Goal: Check status: Check status

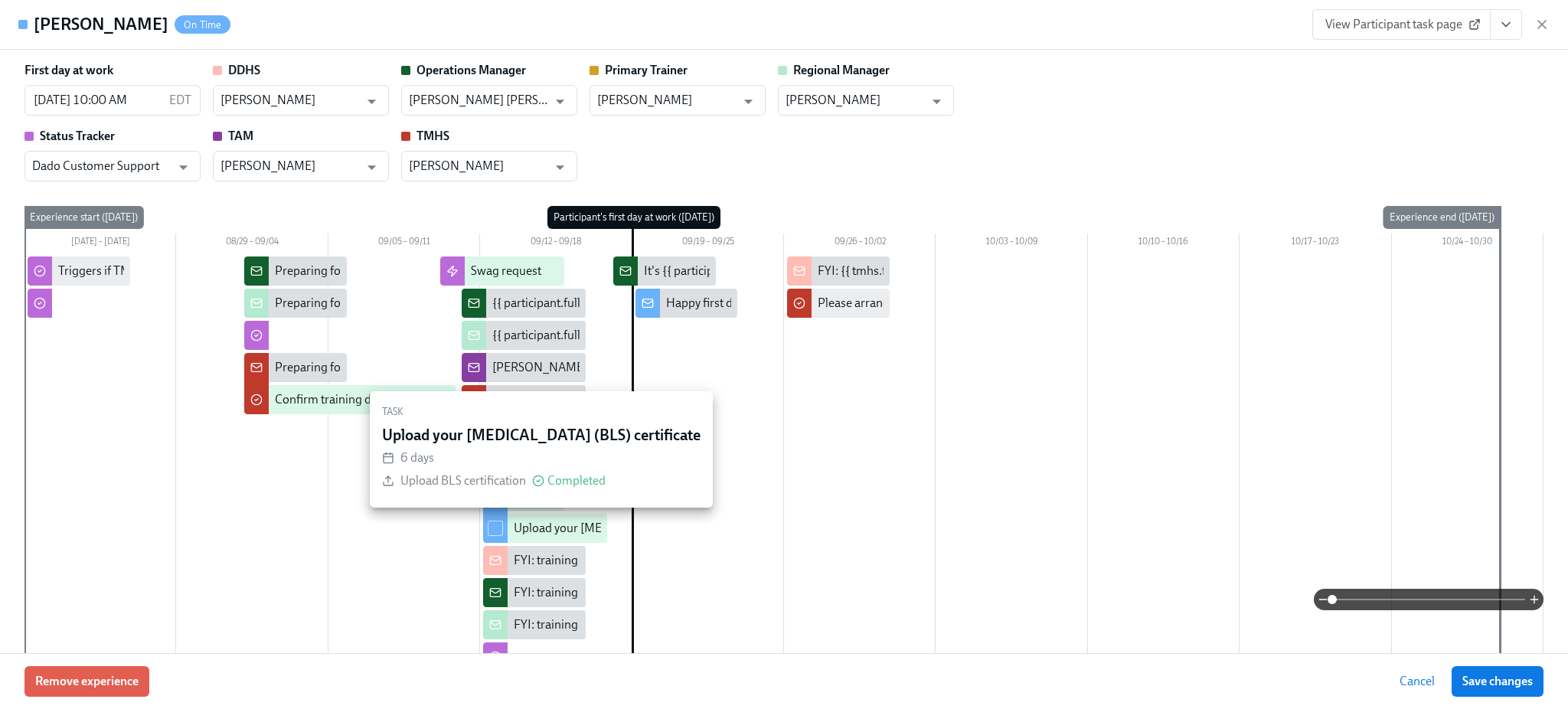
scroll to position [0, 24879]
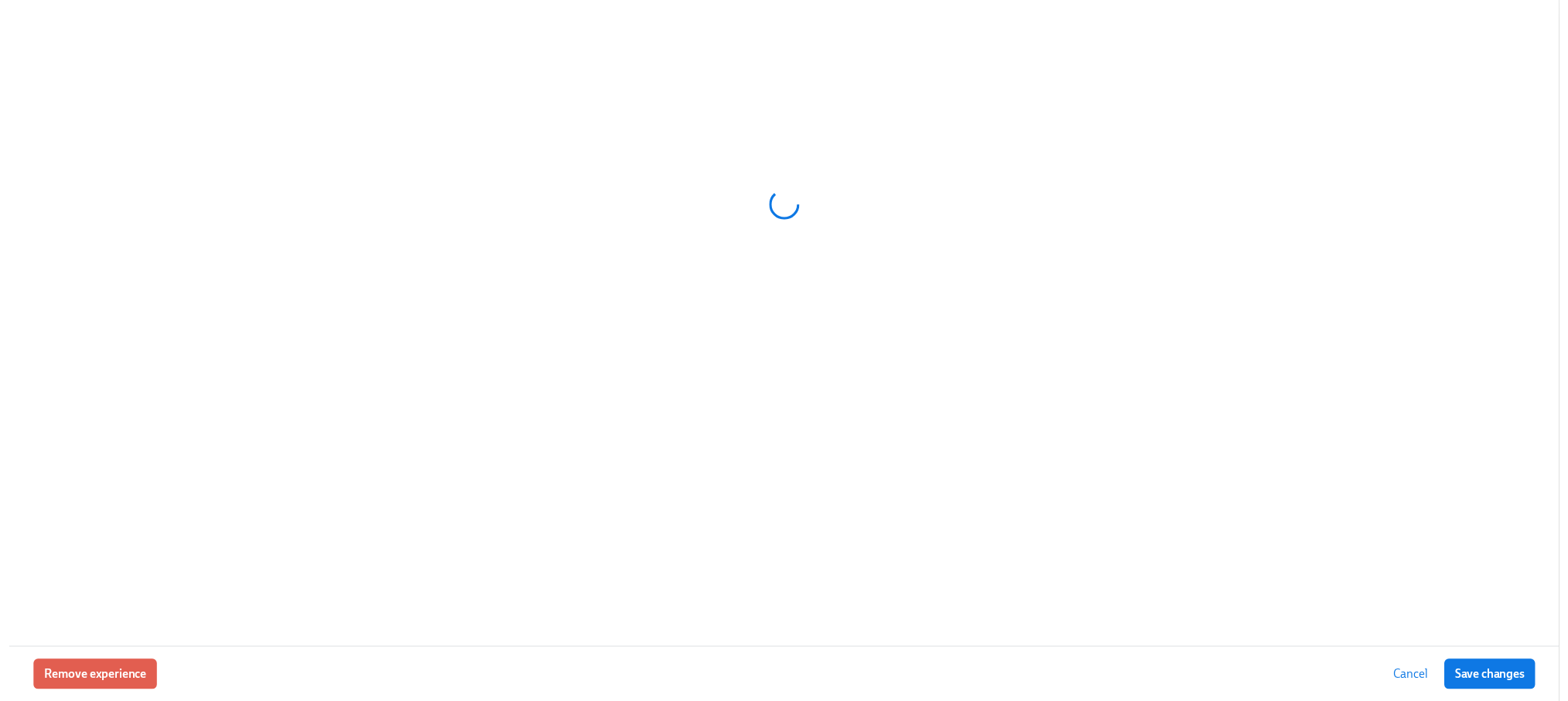
scroll to position [0, 17344]
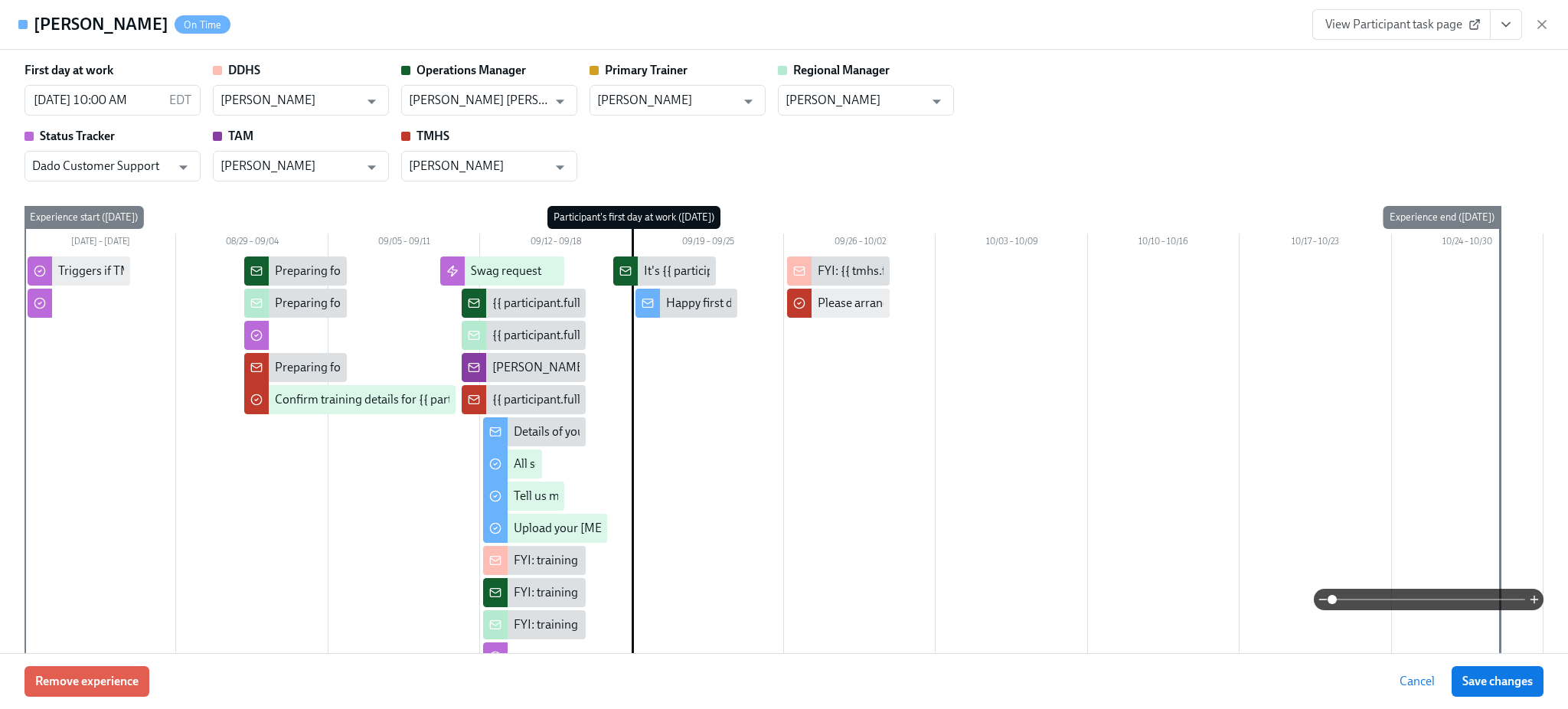
type input "[PERSON_NAME]"
type input "[PERSON_NAME] [PERSON_NAME] II"
type input "[PERSON_NAME]"
type input "Dado Customer Support"
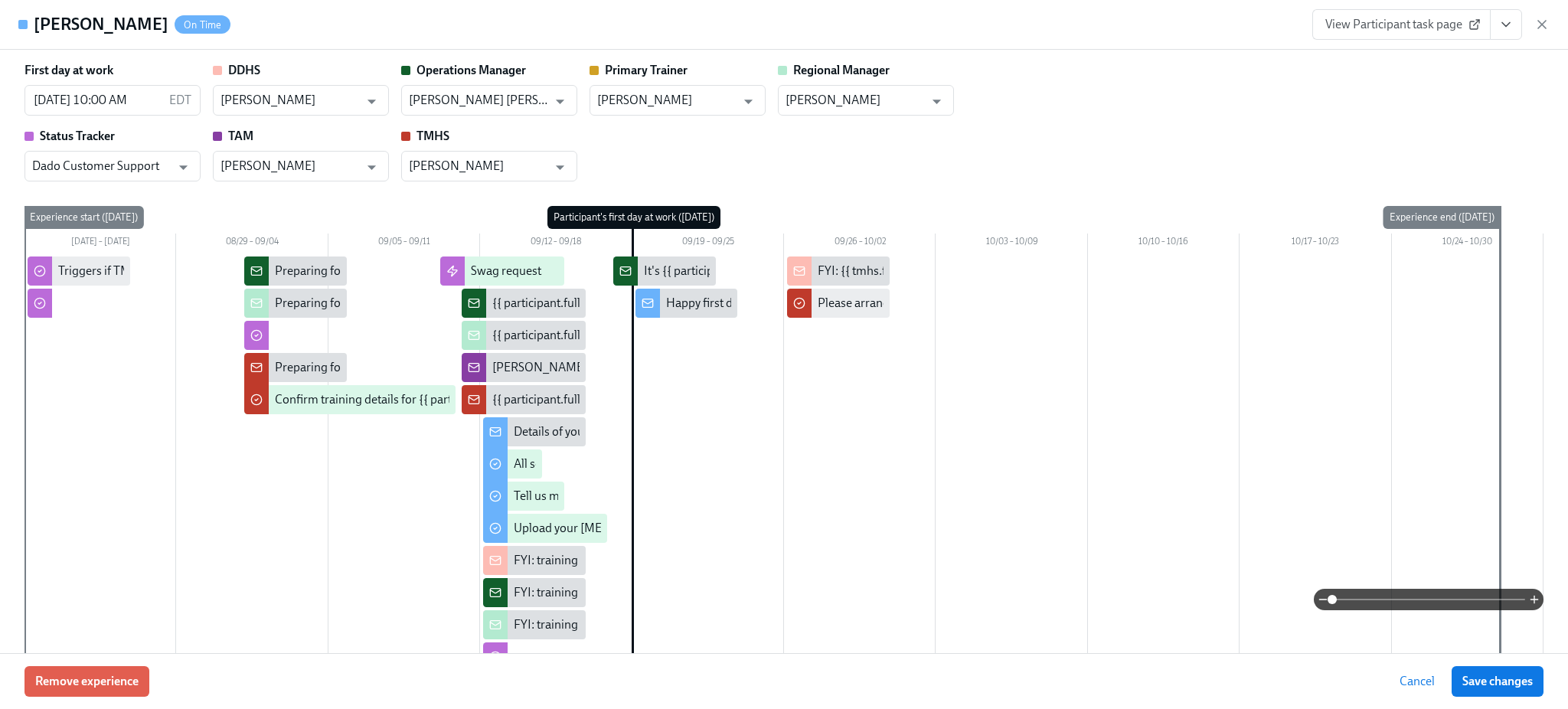
type input "[PERSON_NAME]"
type input "[PERSON_NAME] [PERSON_NAME] II"
type input "[PERSON_NAME]"
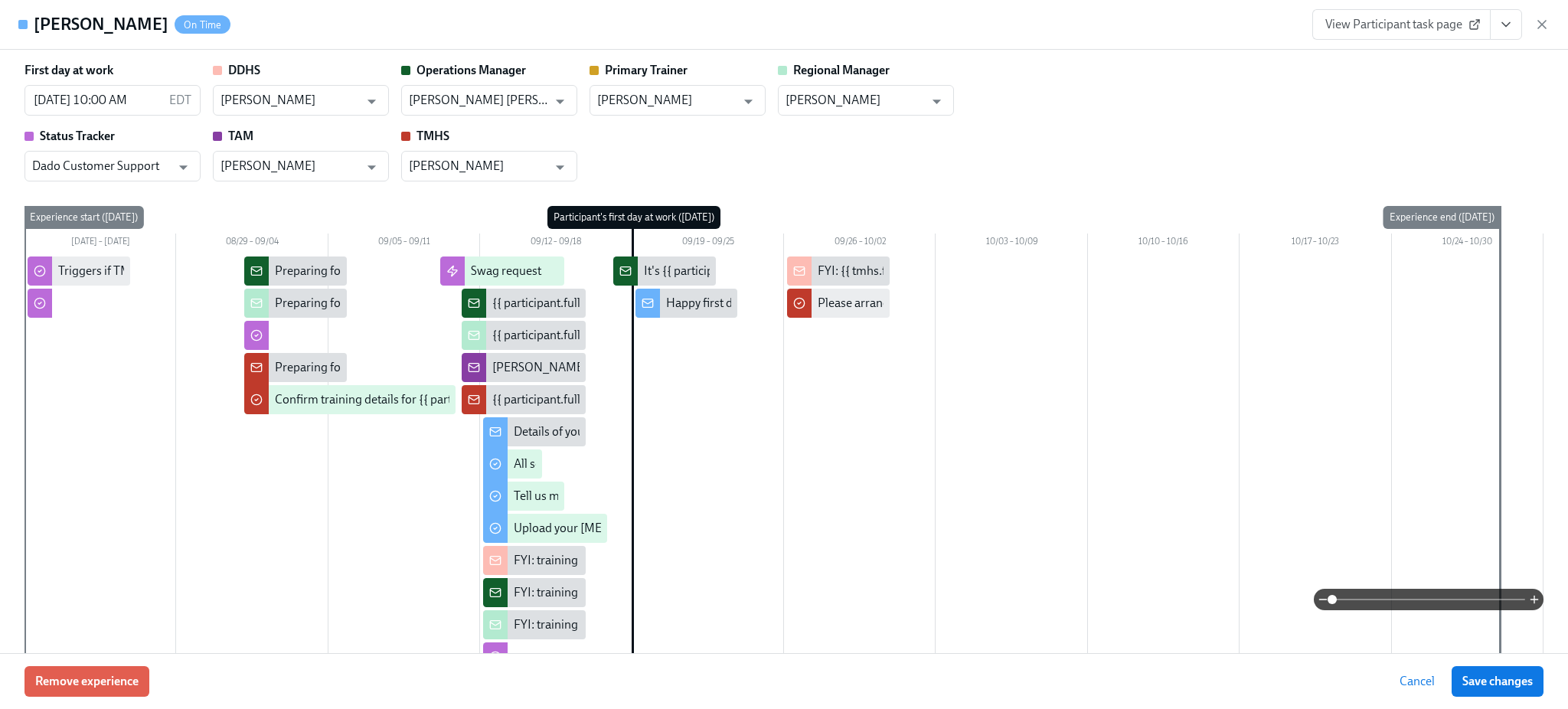
type input "[PERSON_NAME]"
type input "Dado Customer Support"
type input "[PERSON_NAME]"
click at [1542, 31] on icon "button" at bounding box center [1543, 25] width 16 height 16
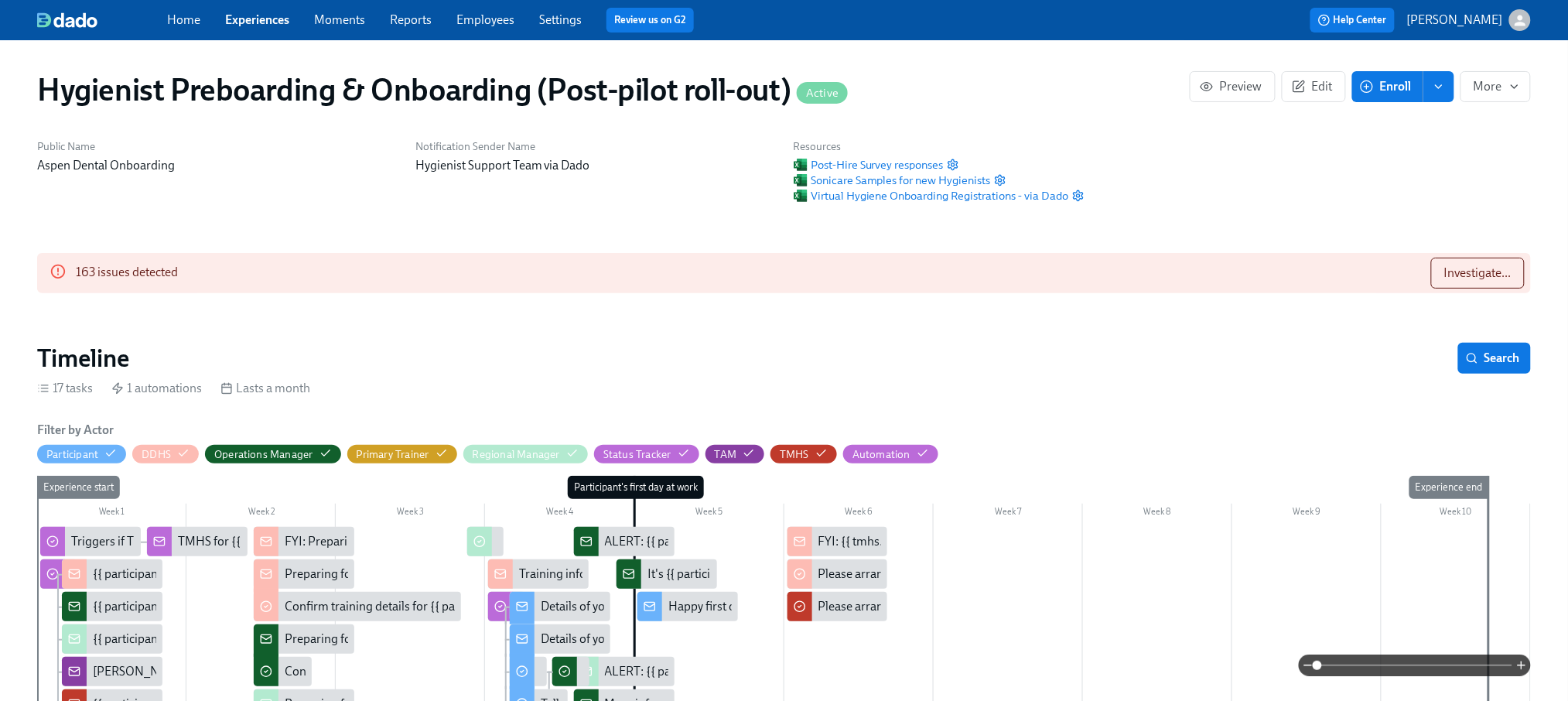
click at [473, 23] on link "Employees" at bounding box center [485, 19] width 58 height 15
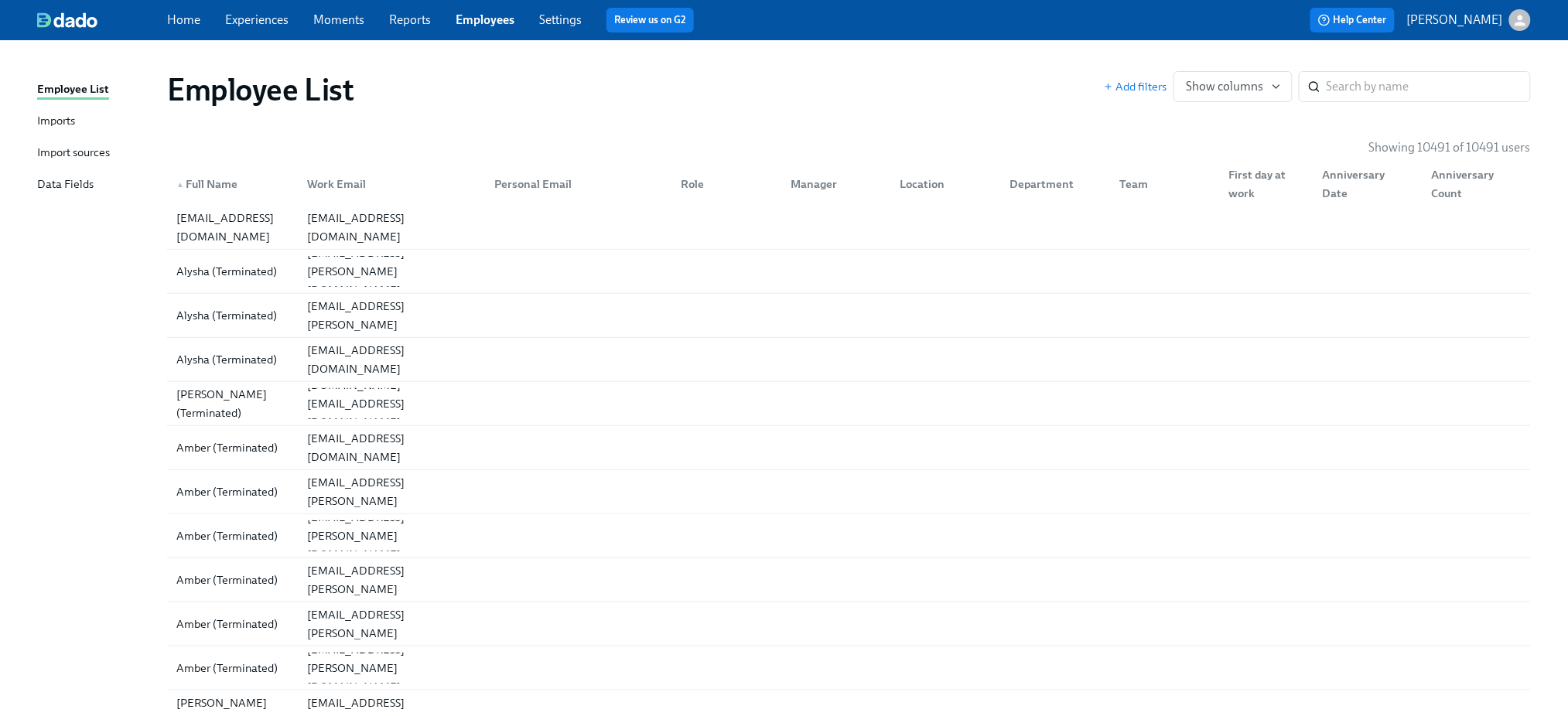
click at [68, 175] on div "Data Fields" at bounding box center [64, 185] width 56 height 20
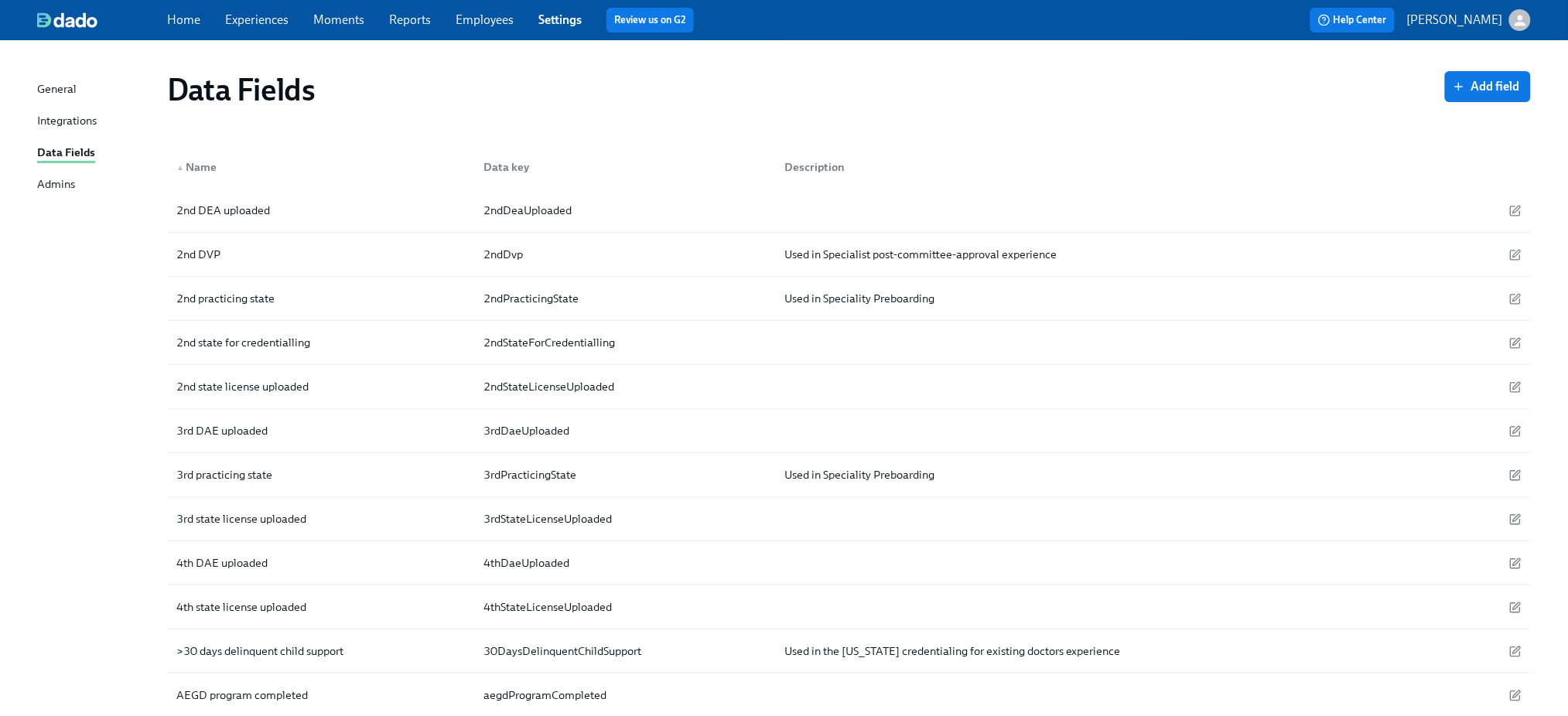
click at [399, 12] on link "Reports" at bounding box center [410, 19] width 42 height 15
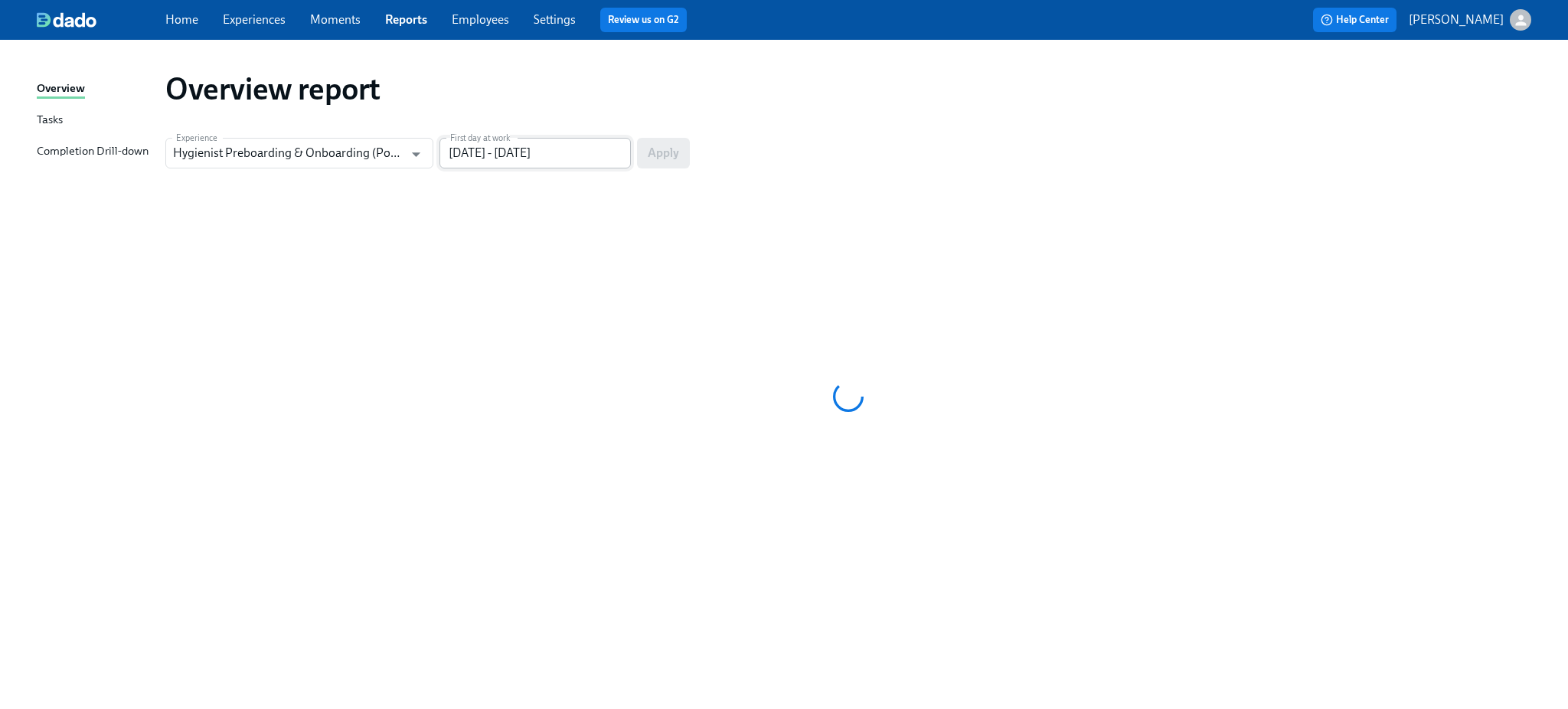
click at [572, 150] on input "[DATE] - [DATE]" at bounding box center [534, 153] width 191 height 30
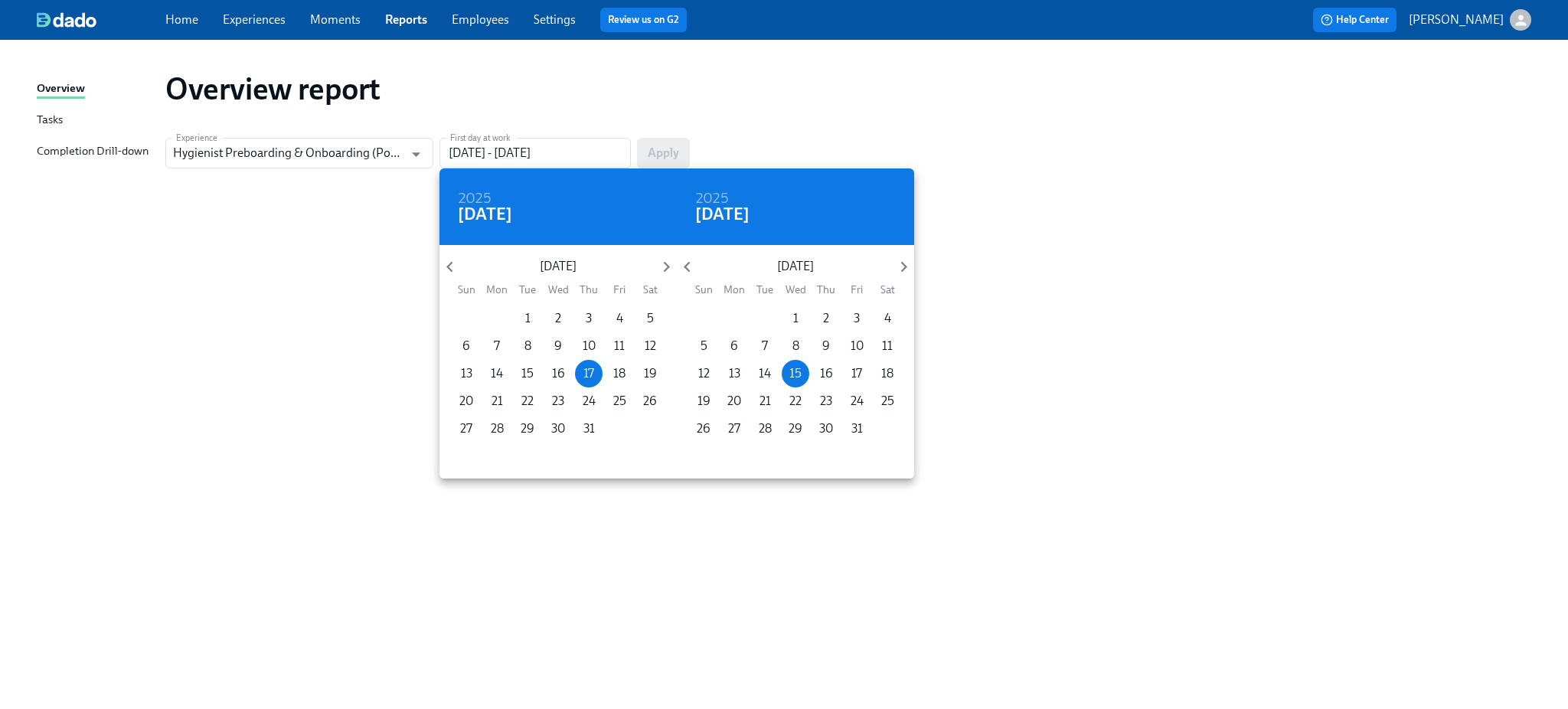
click at [523, 150] on div at bounding box center [784, 354] width 1568 height 709
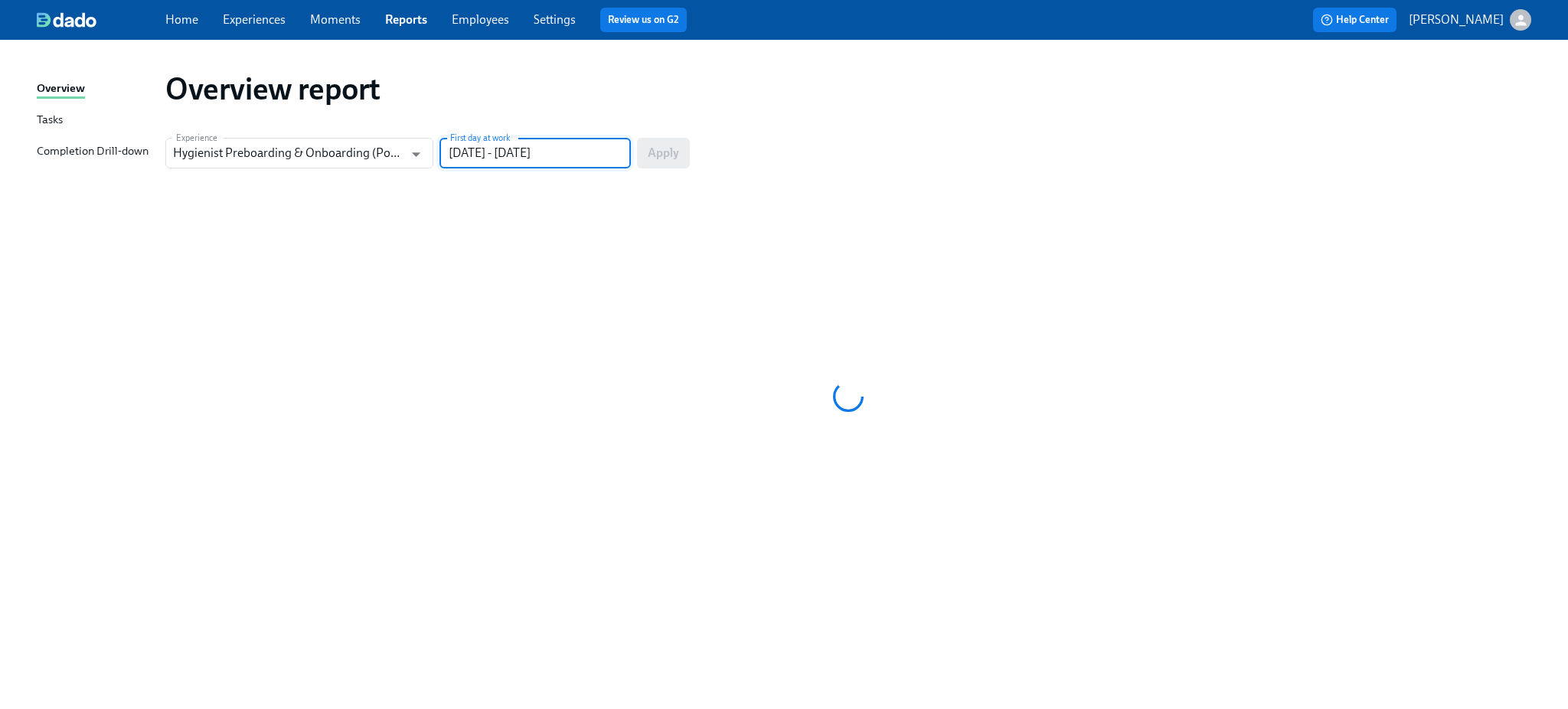
click at [562, 145] on input "[DATE] - [DATE]" at bounding box center [534, 153] width 191 height 30
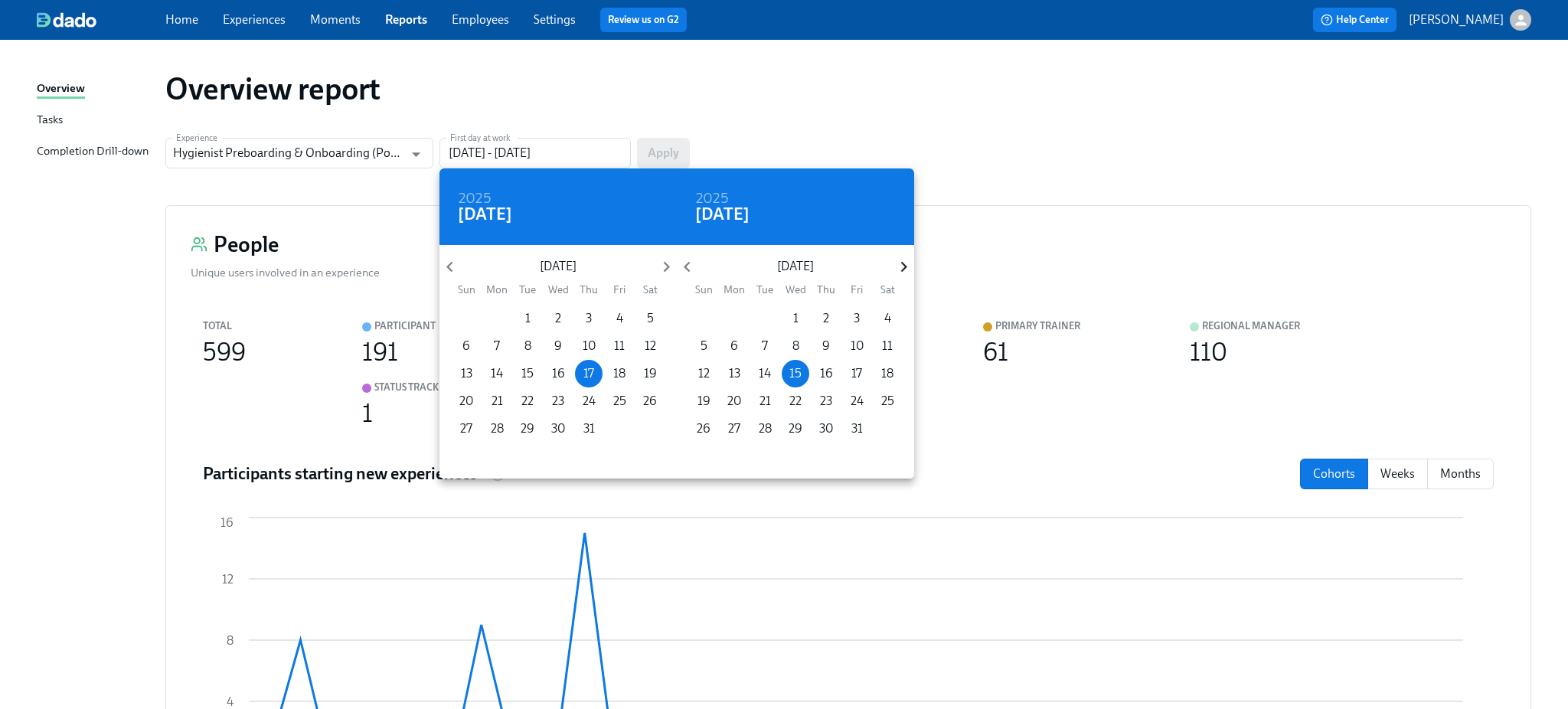
click at [904, 263] on icon "button" at bounding box center [904, 267] width 21 height 21
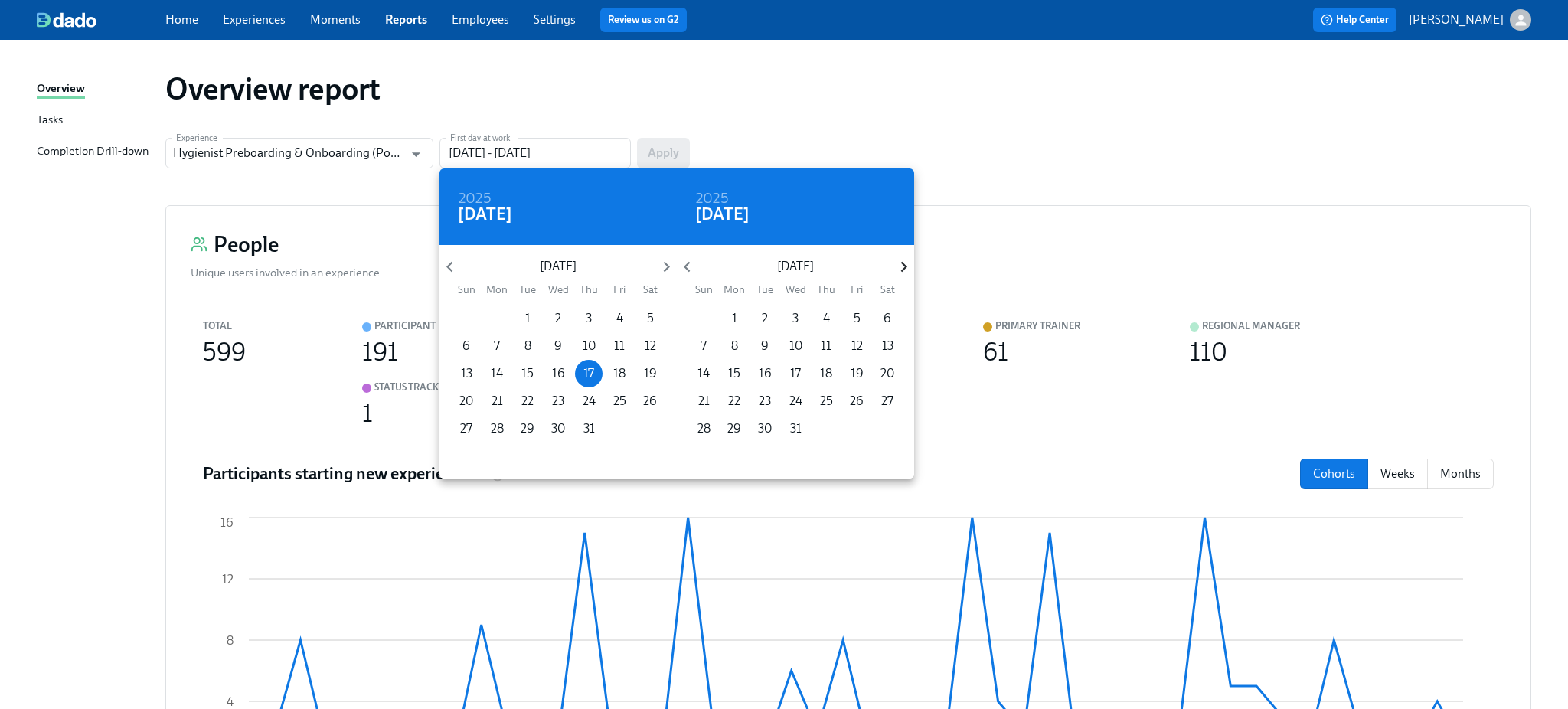
click at [904, 264] on icon "button" at bounding box center [904, 267] width 21 height 21
click at [887, 401] on p "28" at bounding box center [887, 401] width 13 height 17
type input "[DATE] - [DATE]"
click at [666, 142] on div at bounding box center [784, 354] width 1568 height 709
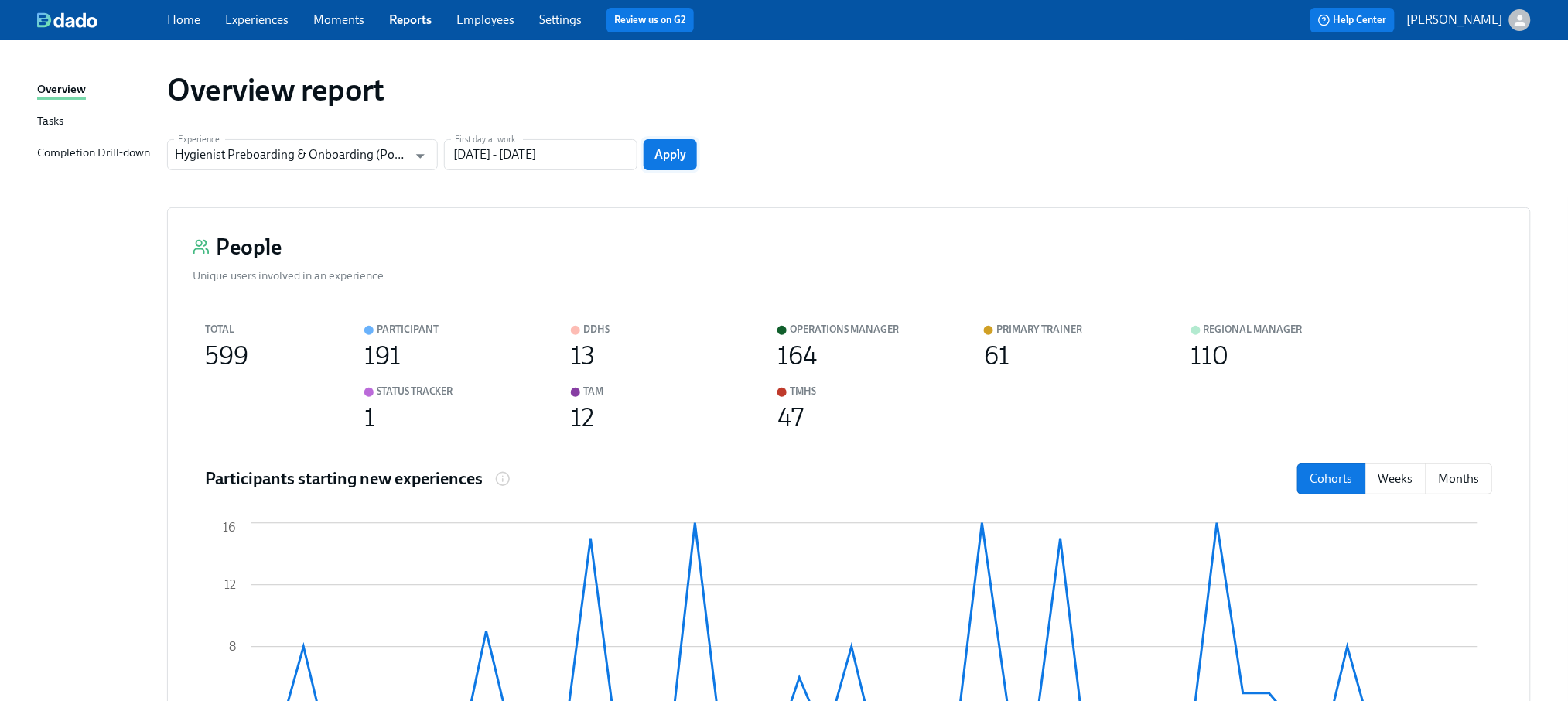
click at [670, 156] on span "Apply" at bounding box center [670, 154] width 32 height 16
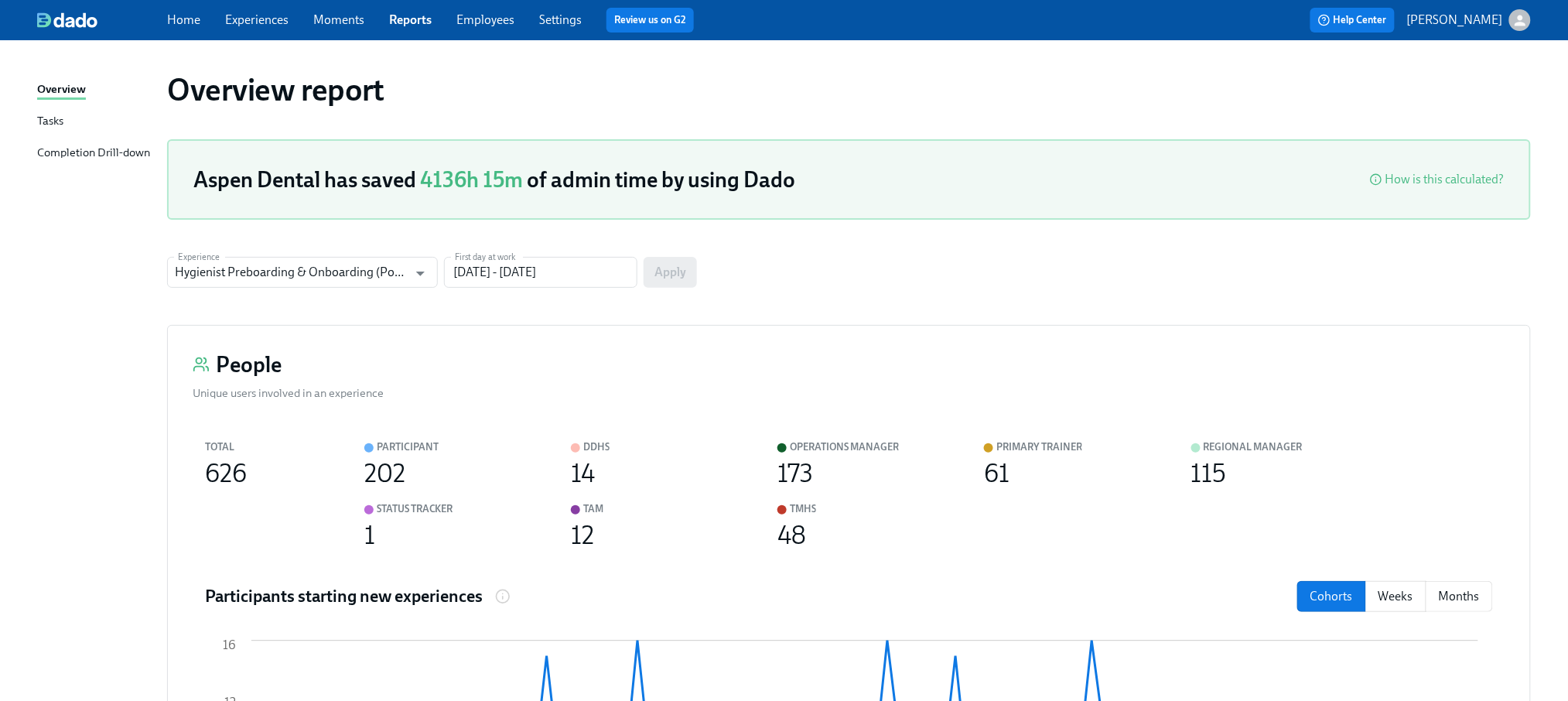
click at [111, 148] on div "Completion Drill-down" at bounding box center [93, 153] width 113 height 20
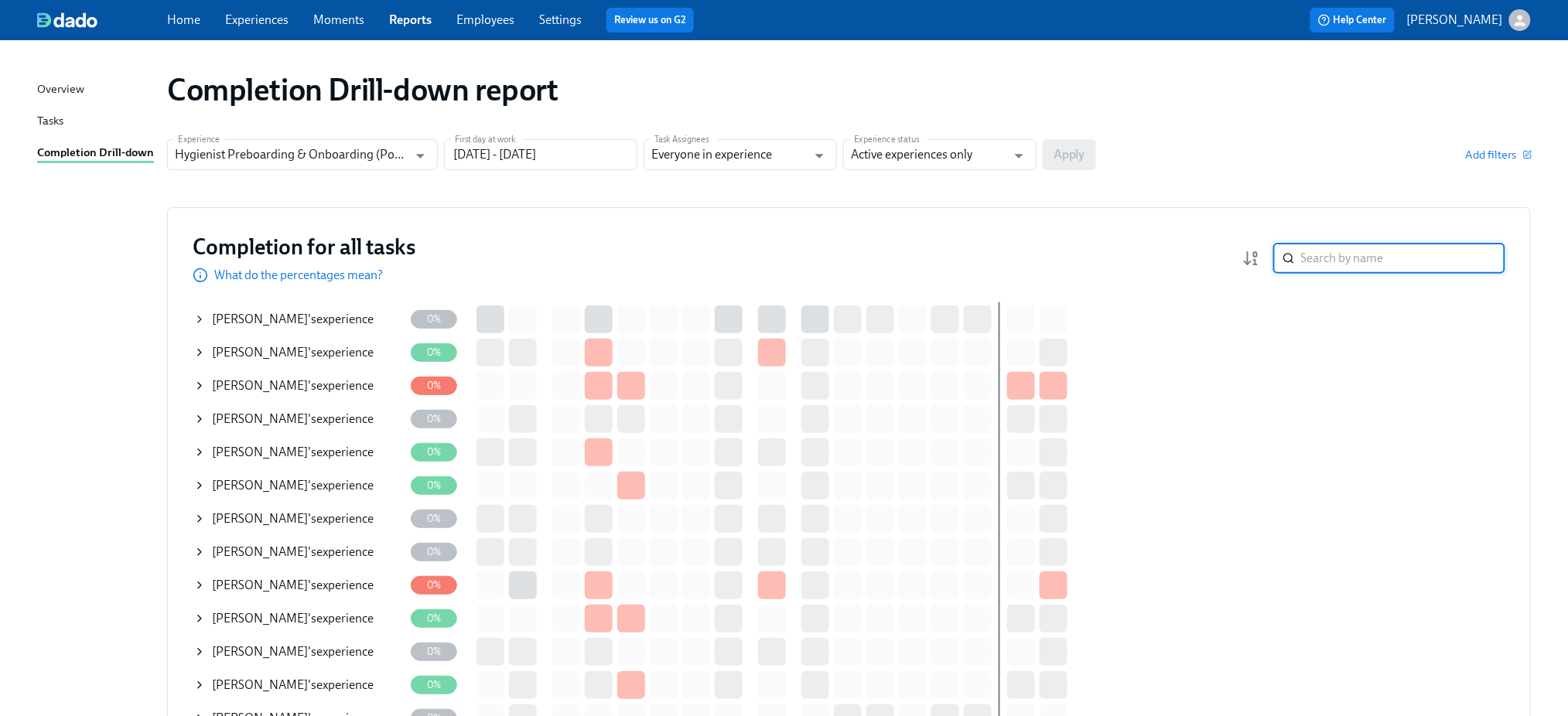
click at [1421, 264] on input "search" at bounding box center [1403, 257] width 204 height 31
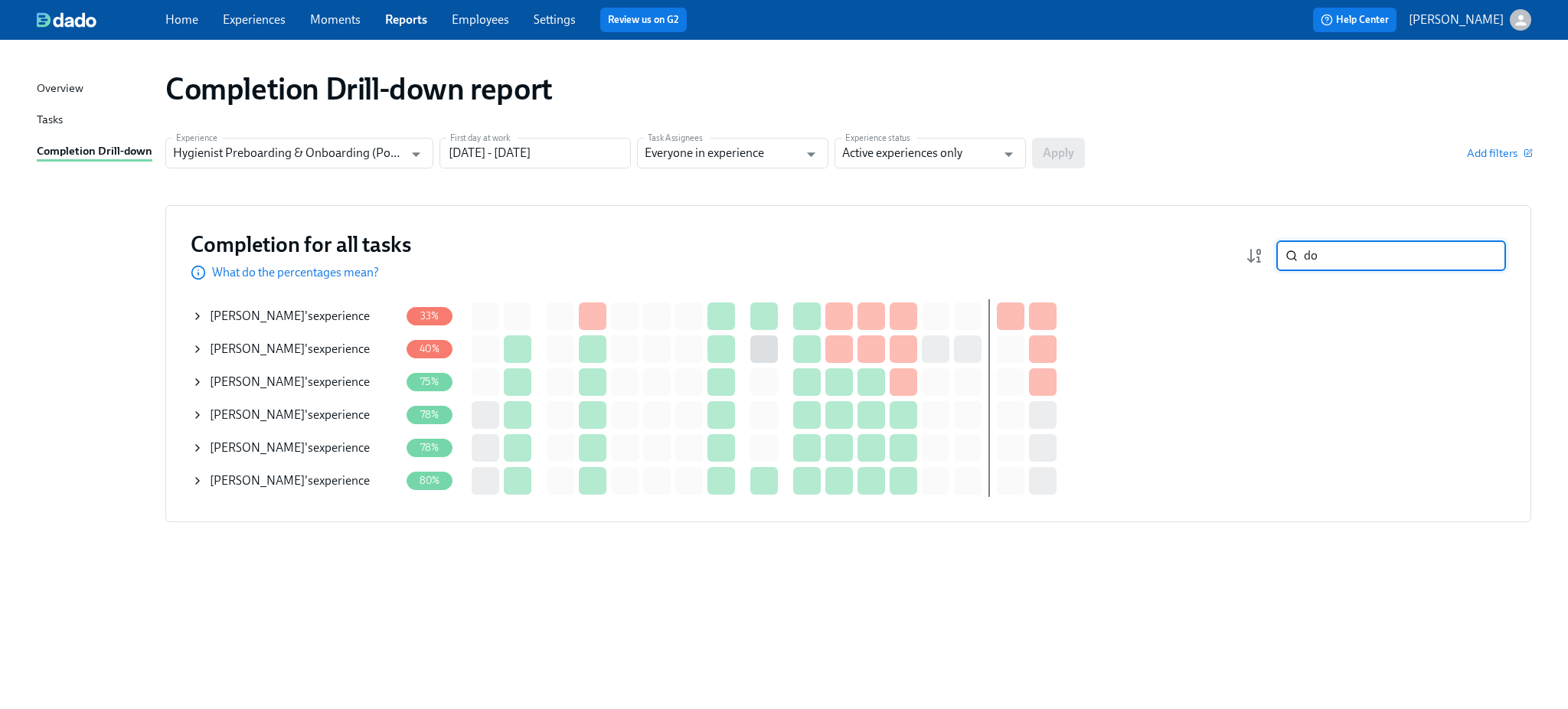
click at [1341, 253] on input "do" at bounding box center [1404, 255] width 202 height 30
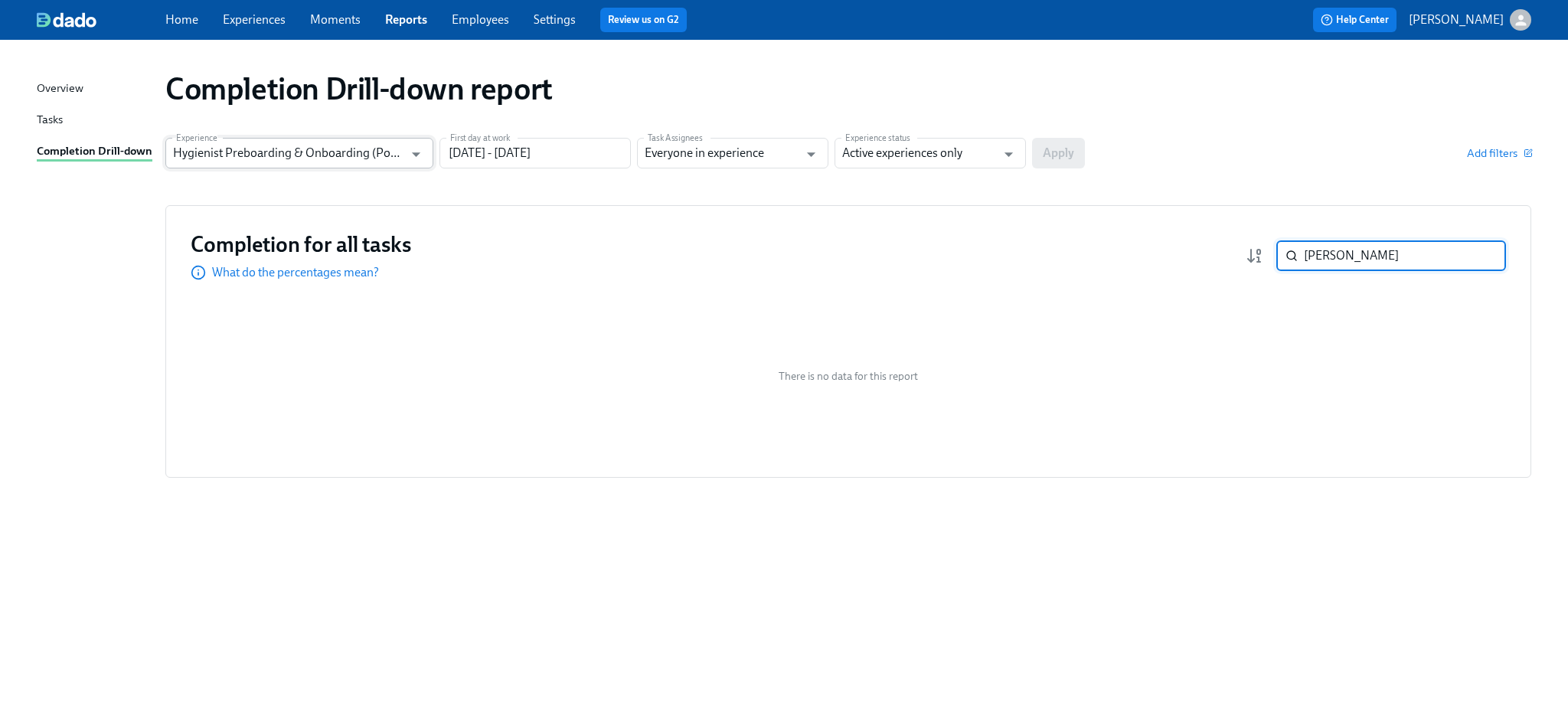
type input "[PERSON_NAME]"
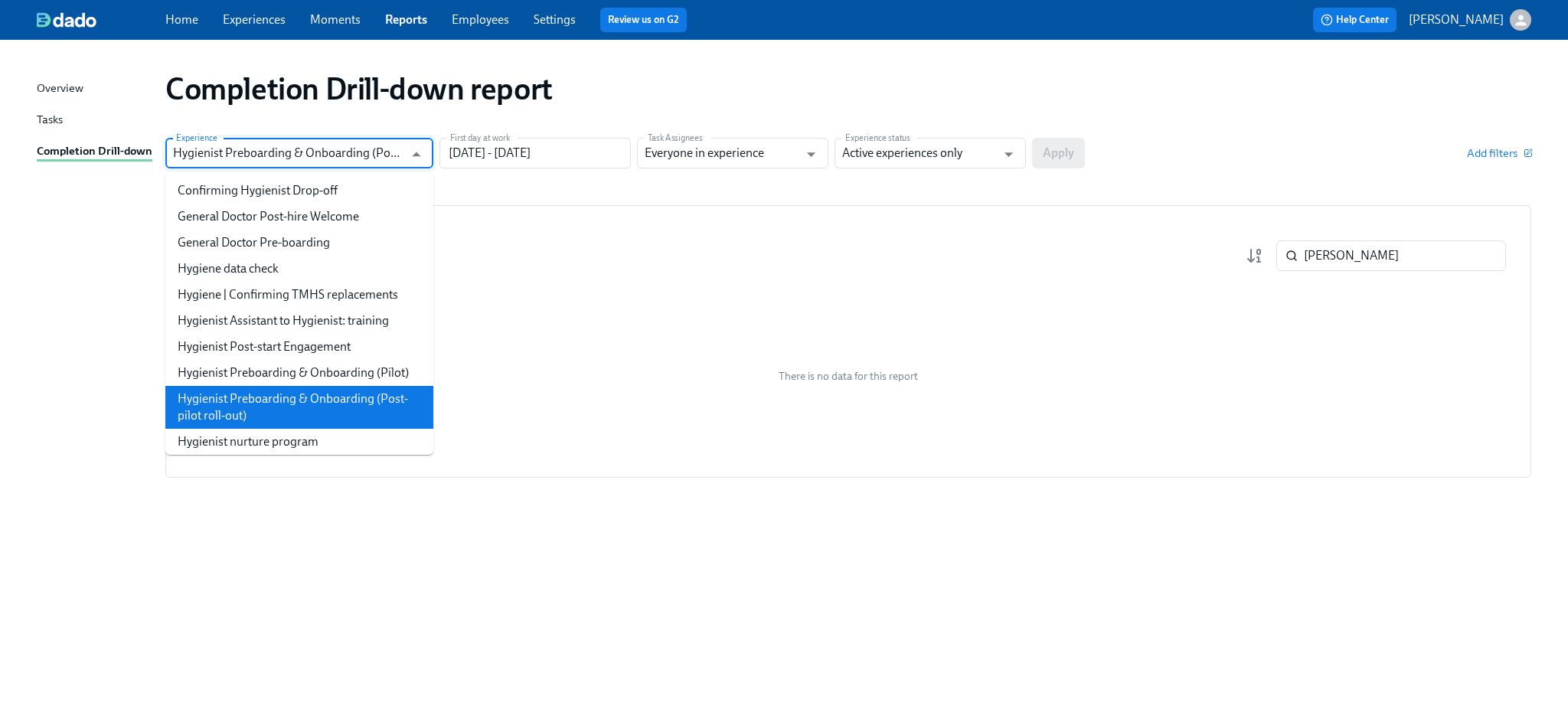
click at [268, 164] on input "Hygienist Preboarding & Onboarding (Post-pilot roll-out)" at bounding box center [288, 153] width 230 height 30
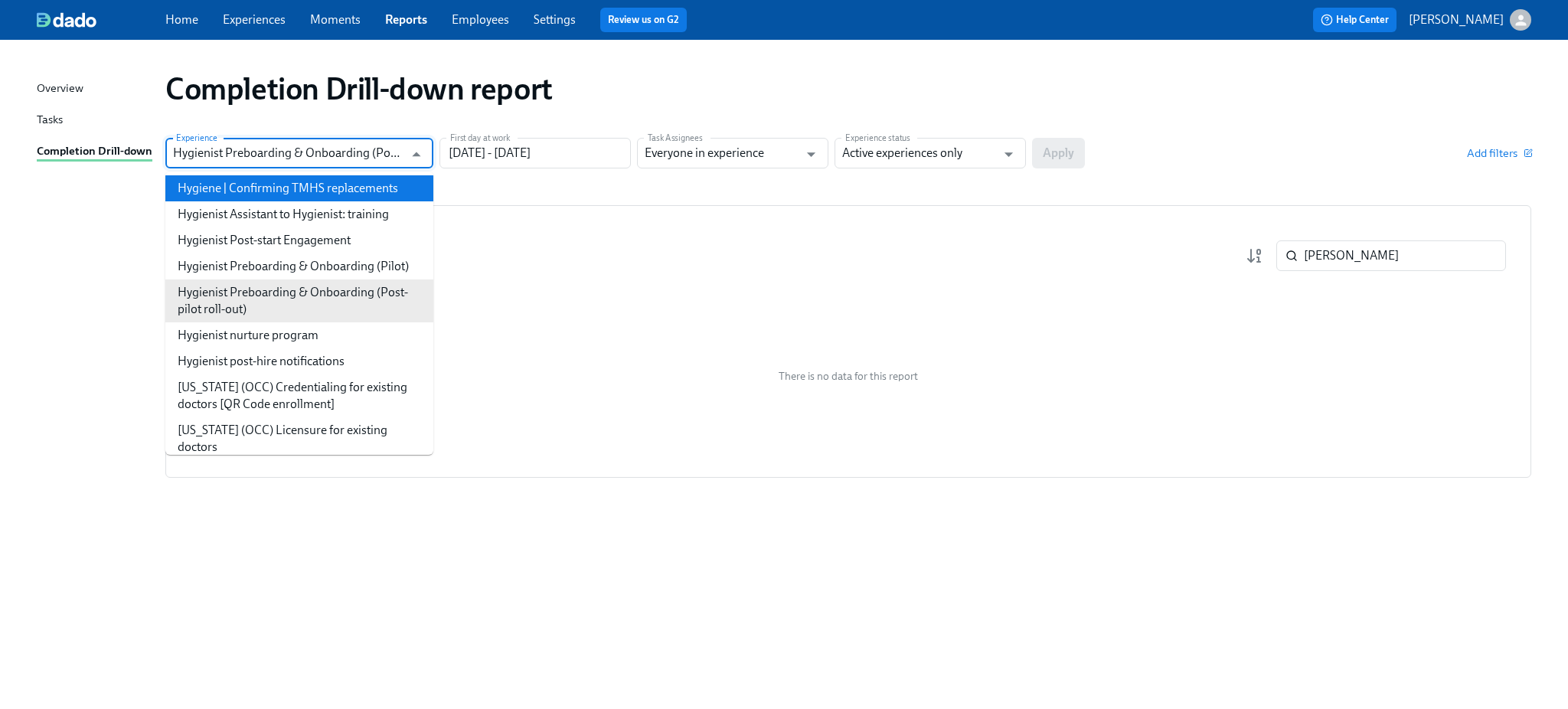
scroll to position [113, 0]
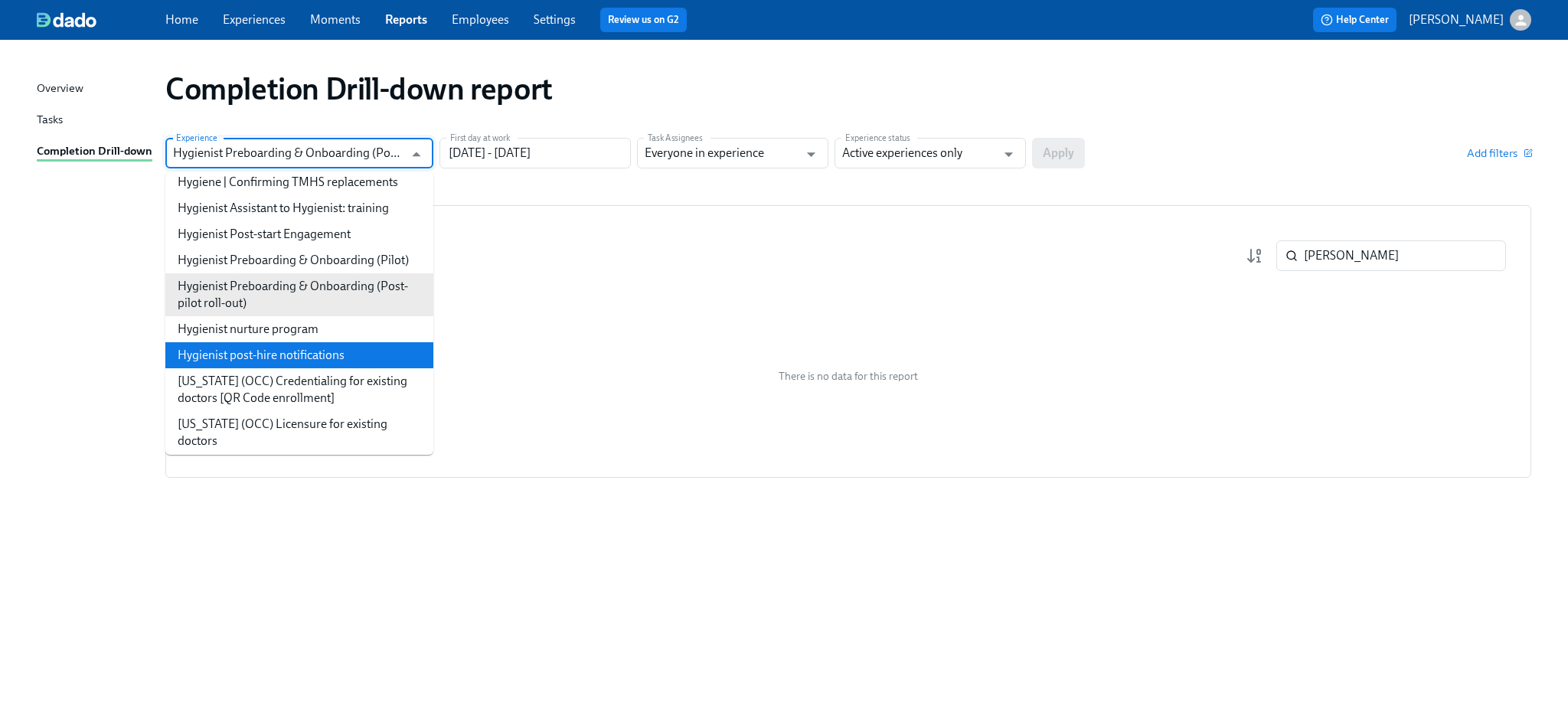
click at [351, 360] on li "Hygienist post-hire notifications" at bounding box center [299, 355] width 268 height 26
type input "Hygienist post-hire notifications"
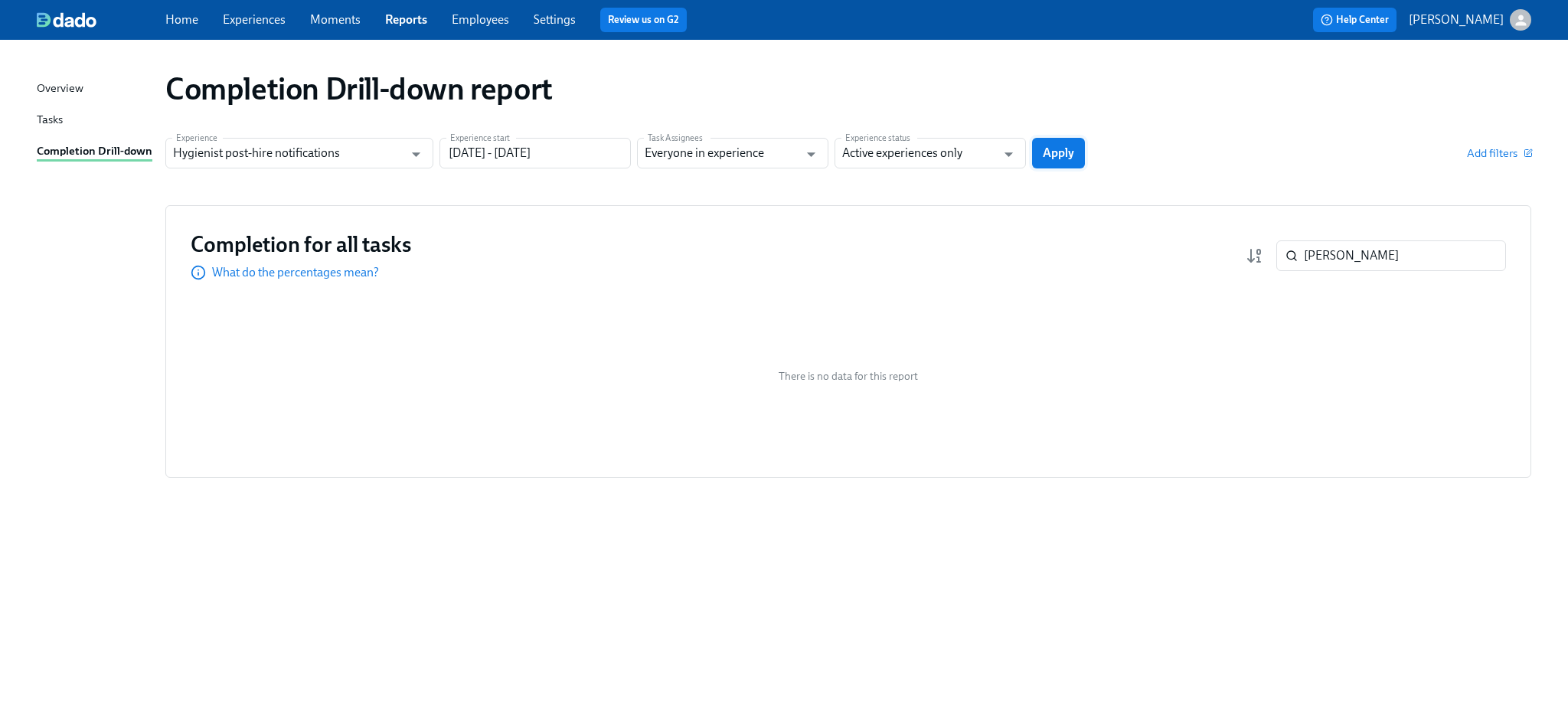
click at [1063, 147] on span "Apply" at bounding box center [1058, 153] width 31 height 16
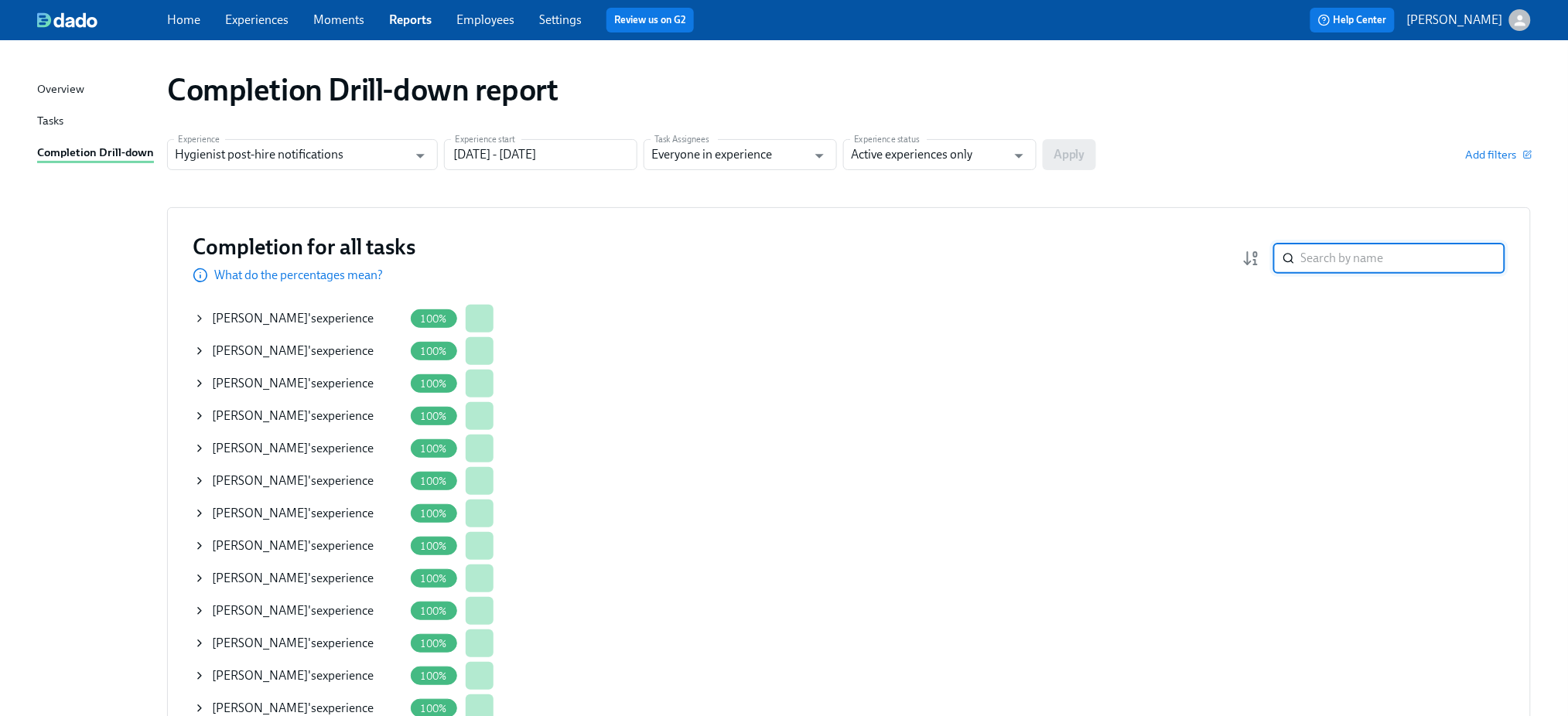
click at [1343, 266] on input "search" at bounding box center [1403, 257] width 204 height 31
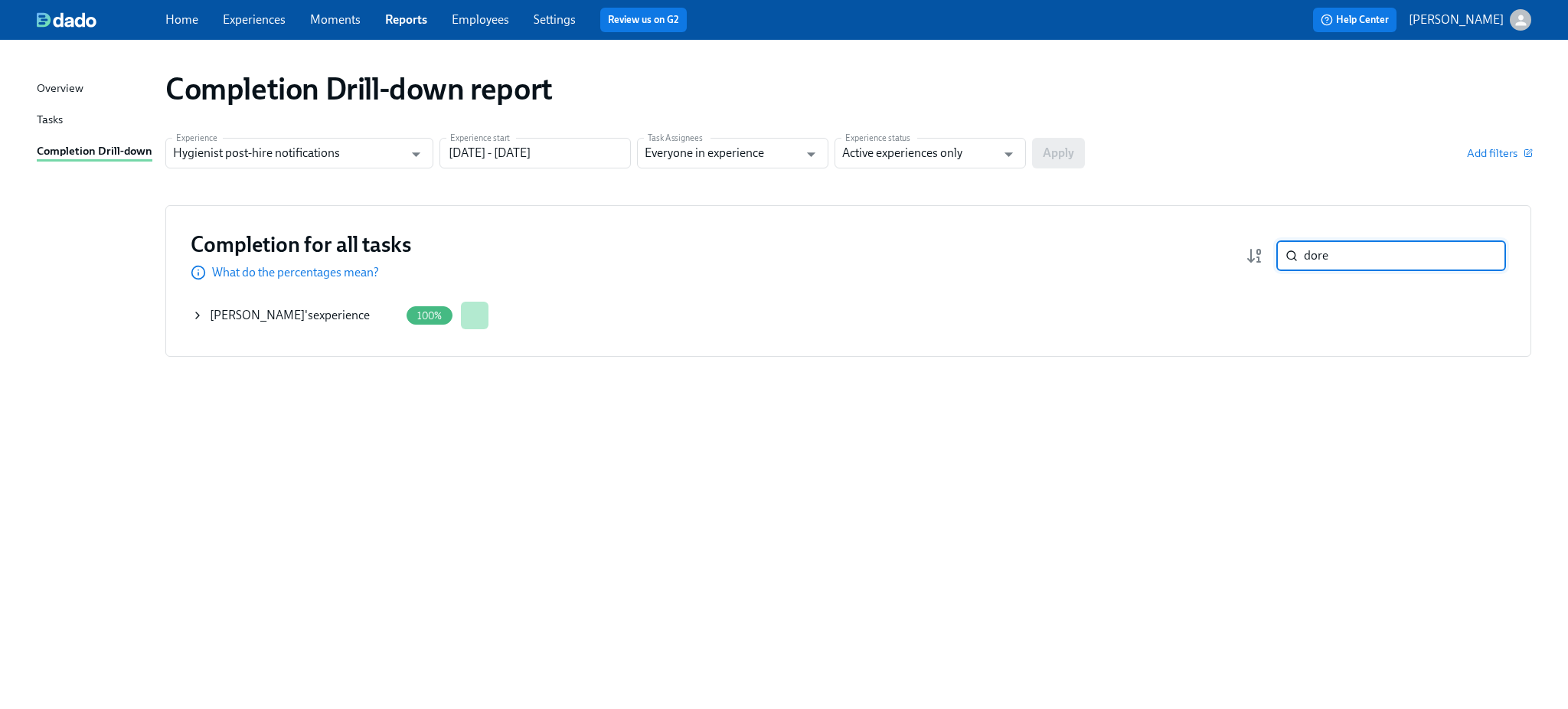
type input "dore"
click at [295, 310] on div "[PERSON_NAME] 's experience" at bounding box center [289, 315] width 160 height 17
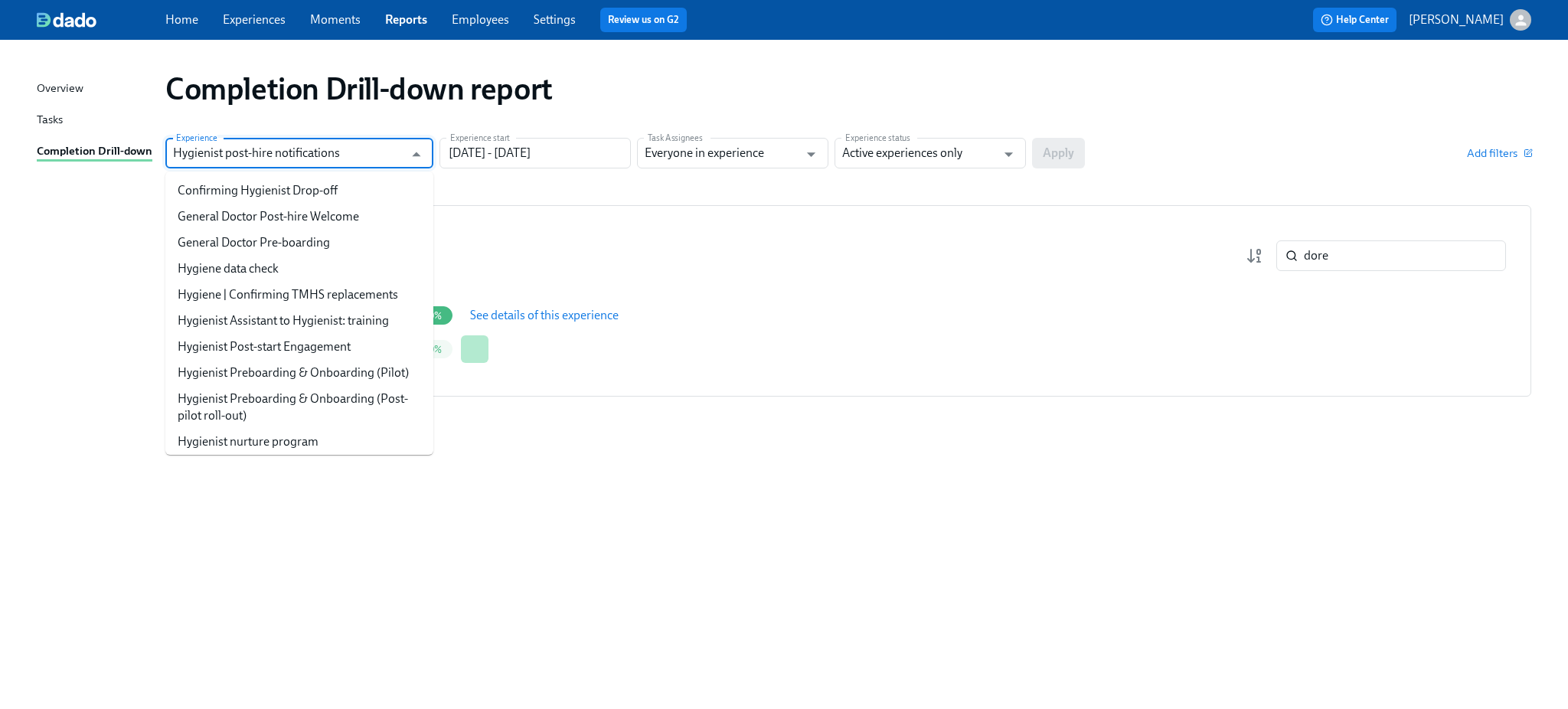
scroll to position [44, 0]
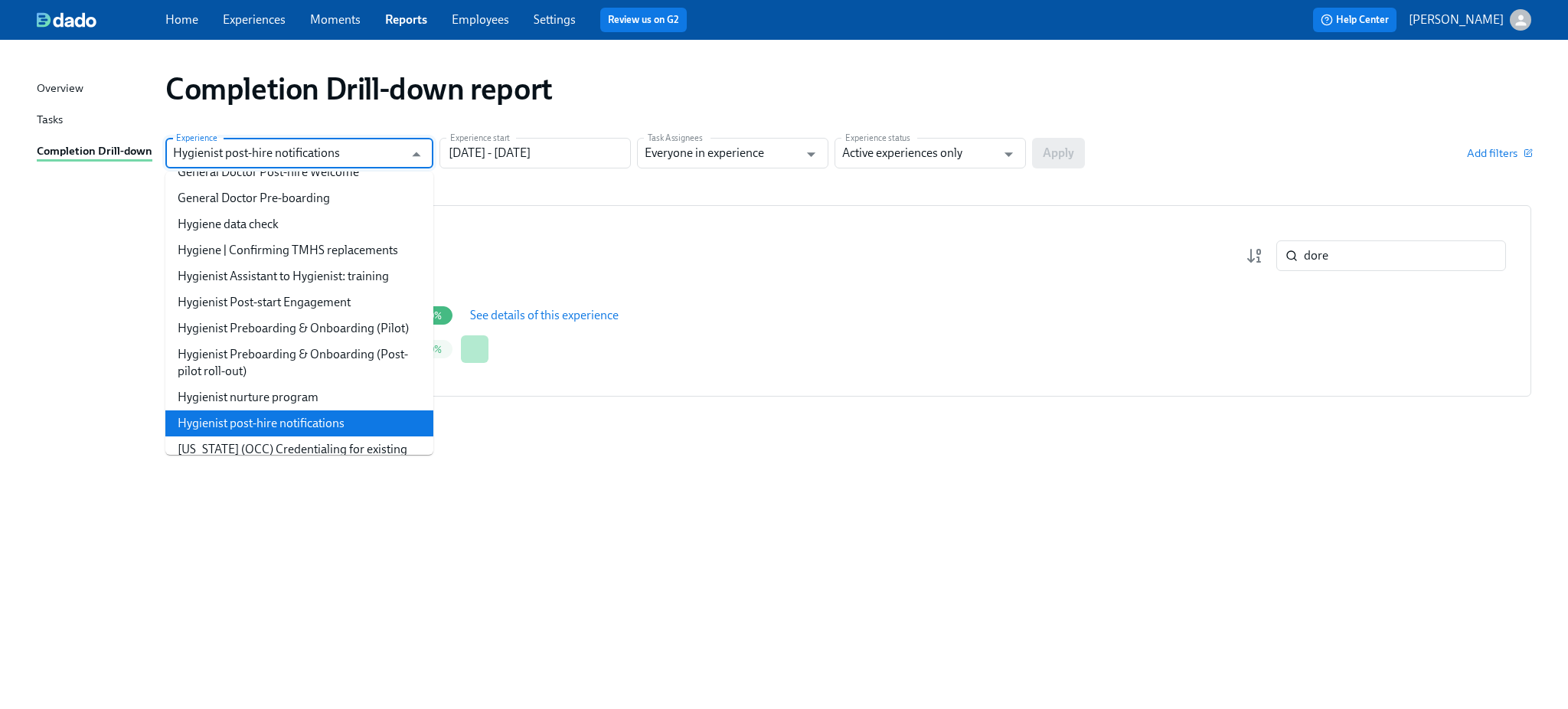
click at [263, 145] on input "Hygienist post-hire notifications" at bounding box center [288, 153] width 230 height 30
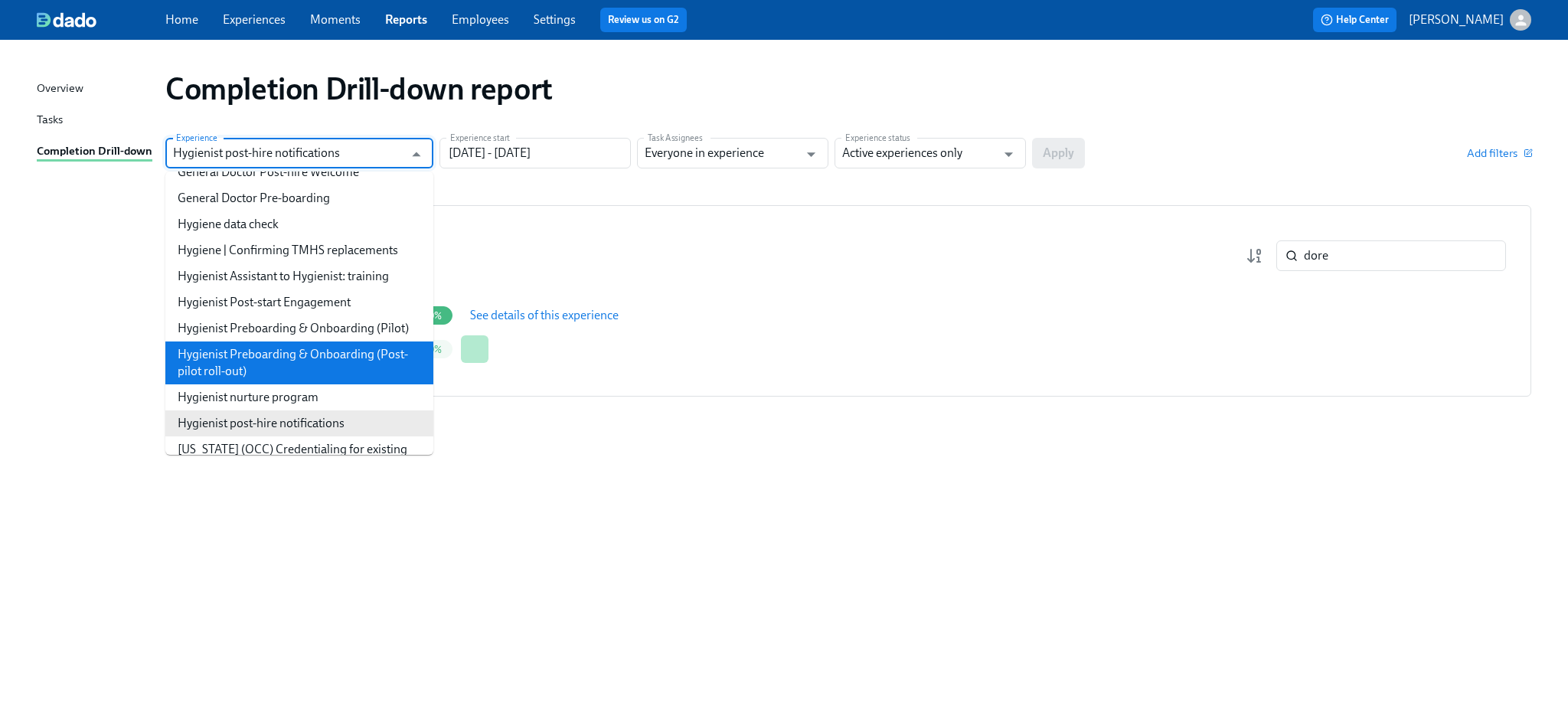
click at [337, 377] on li "Hygienist Preboarding & Onboarding (Post-pilot roll-out)" at bounding box center [299, 363] width 268 height 43
type input "Hygienist Preboarding & Onboarding (Post-pilot roll-out)"
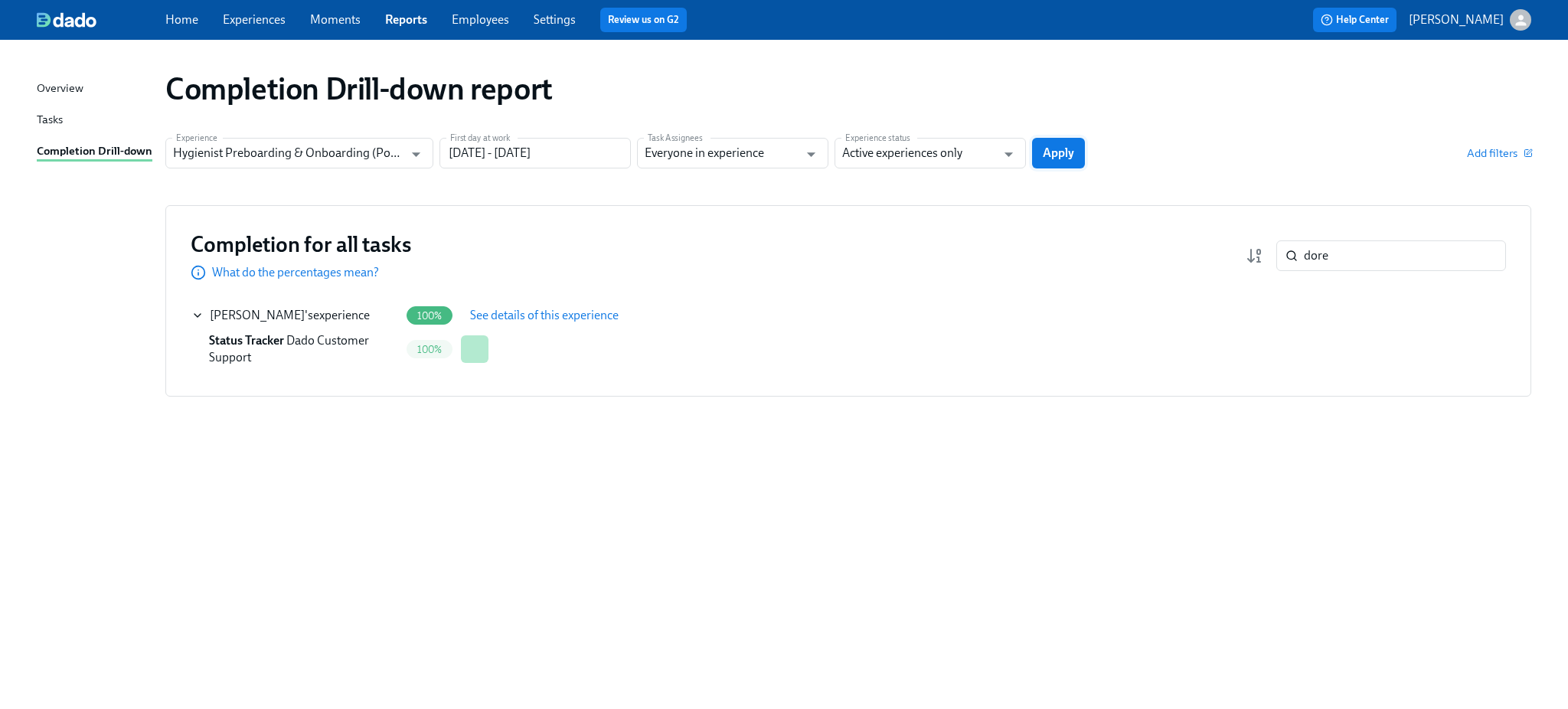
click at [1062, 153] on span "Apply" at bounding box center [1058, 153] width 31 height 16
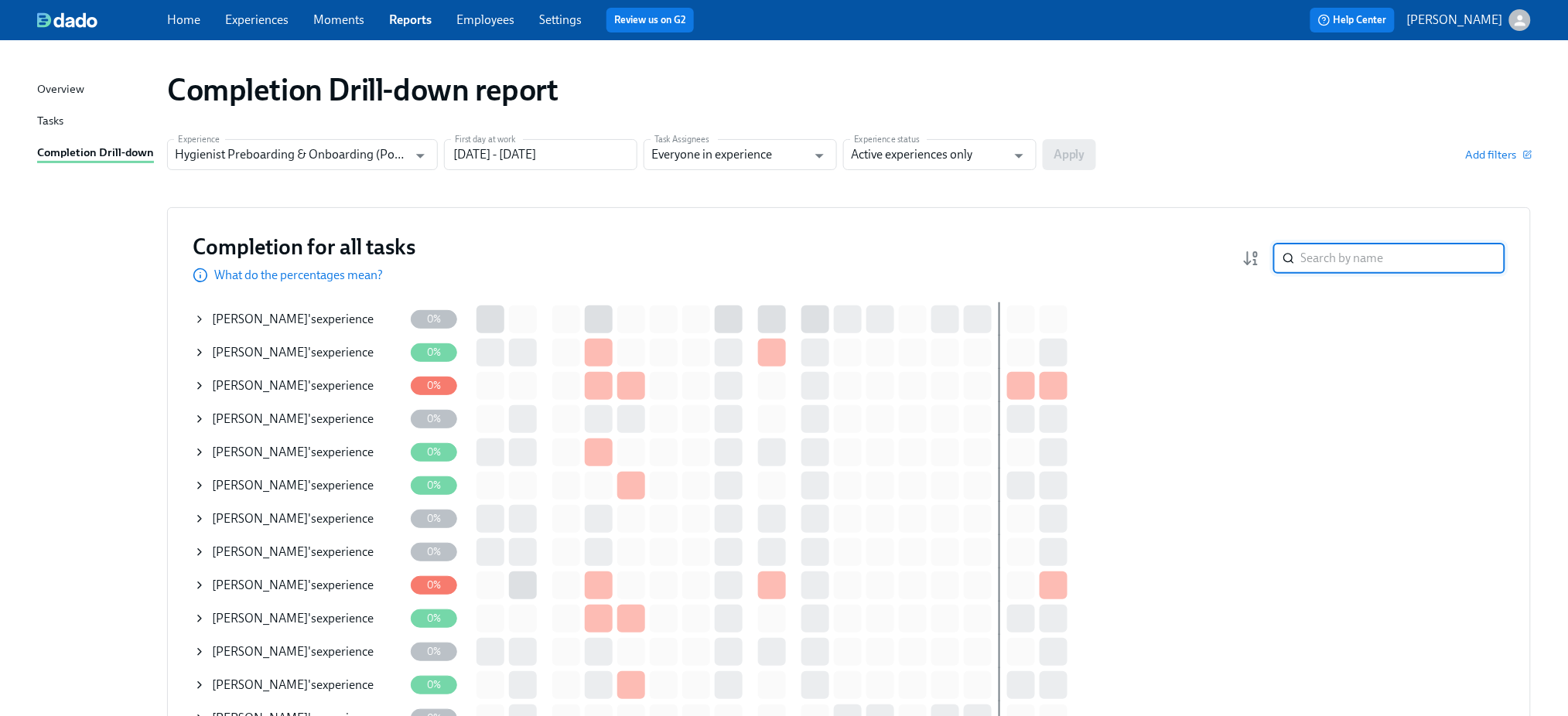
click at [1342, 267] on input "search" at bounding box center [1403, 257] width 204 height 31
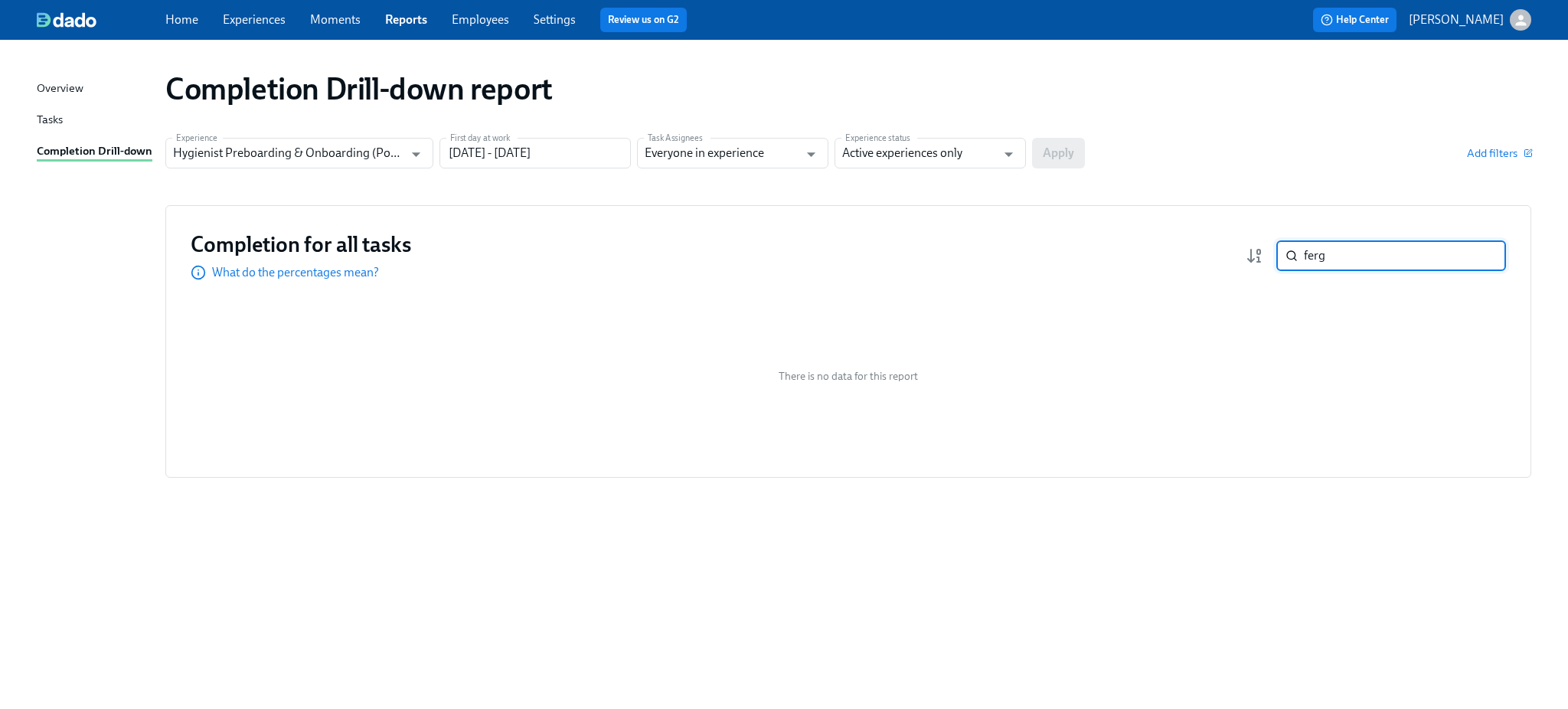
type input "ferg"
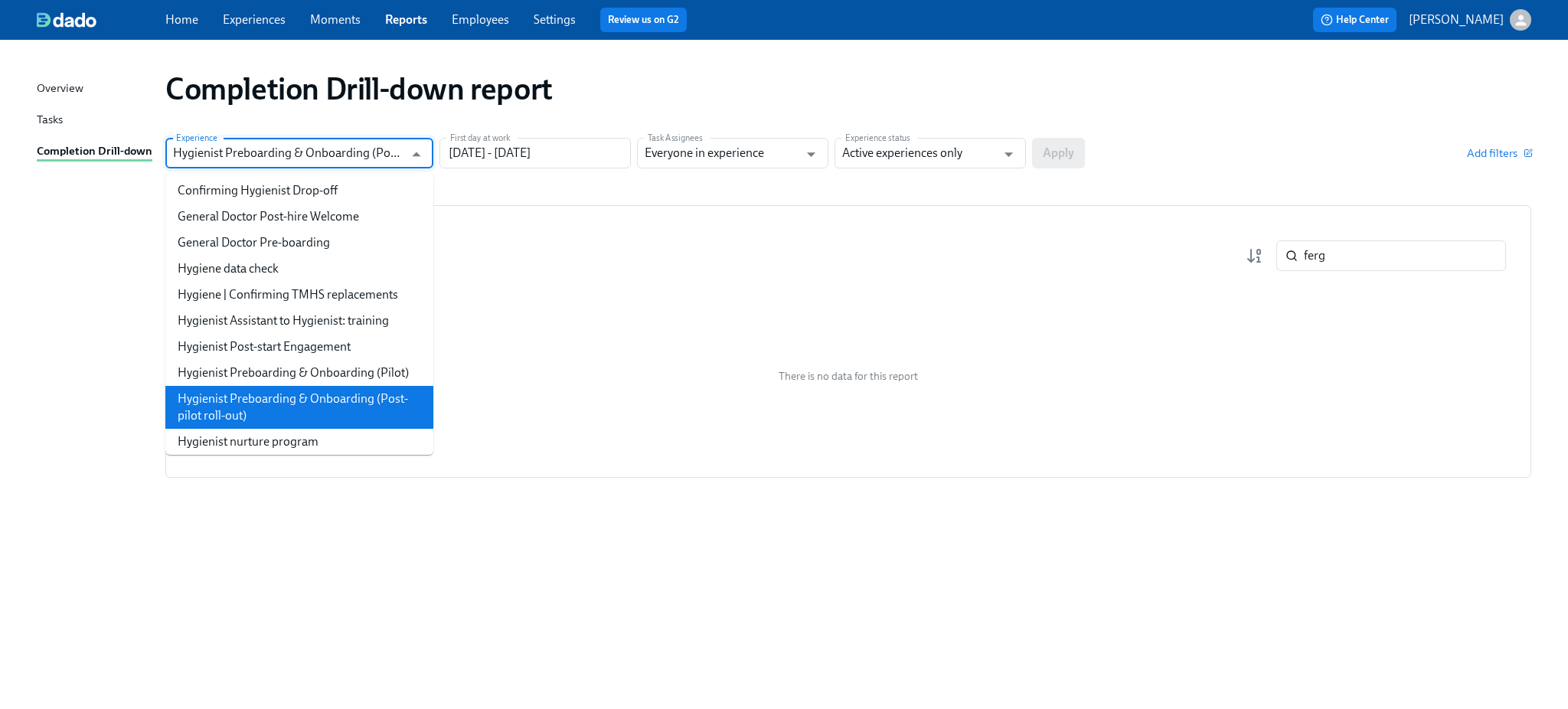
click at [366, 145] on input "Hygienist Preboarding & Onboarding (Post-pilot roll-out)" at bounding box center [288, 153] width 230 height 30
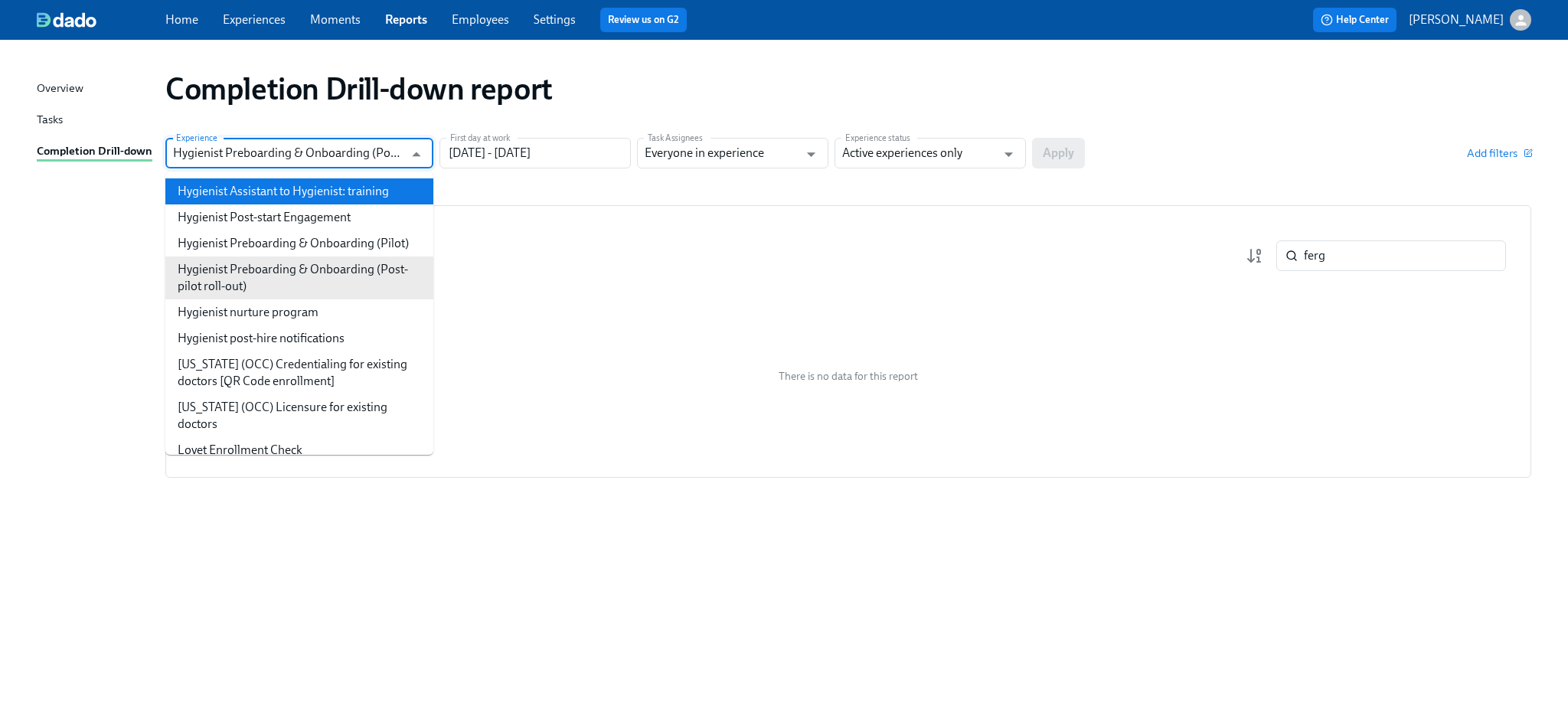
scroll to position [130, 0]
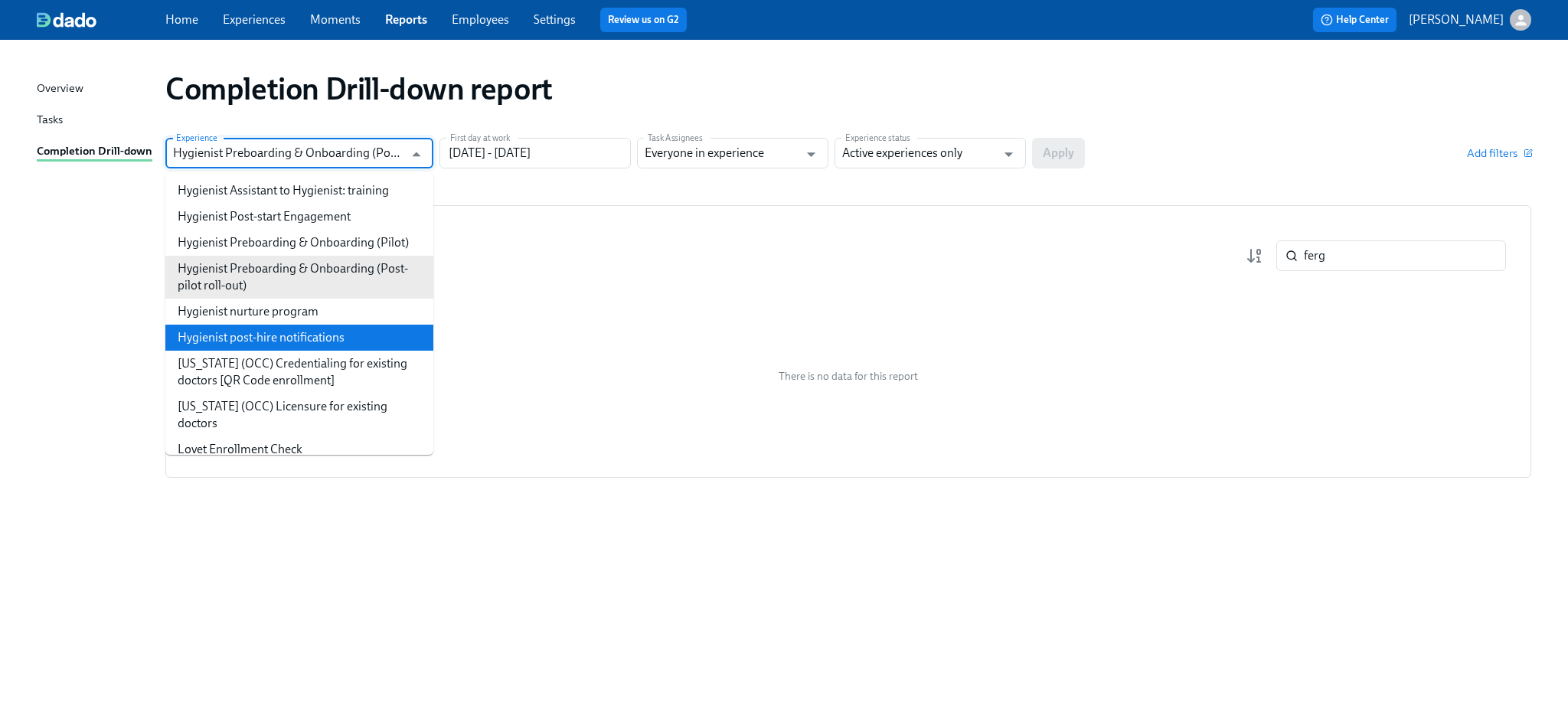
click at [348, 351] on li "Hygienist post-hire notifications" at bounding box center [299, 337] width 268 height 26
type input "Hygienist post-hire notifications"
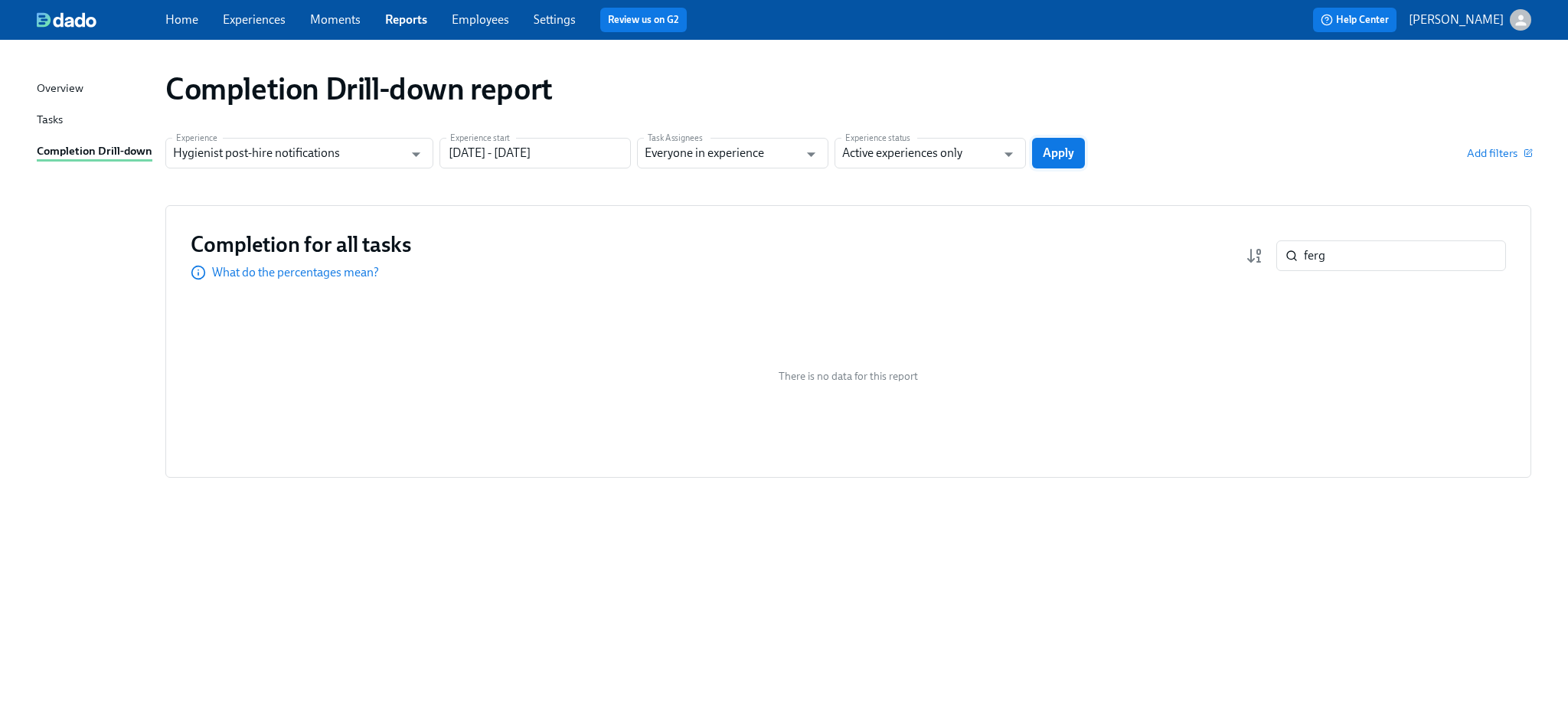
click at [1055, 156] on span "Apply" at bounding box center [1058, 153] width 31 height 16
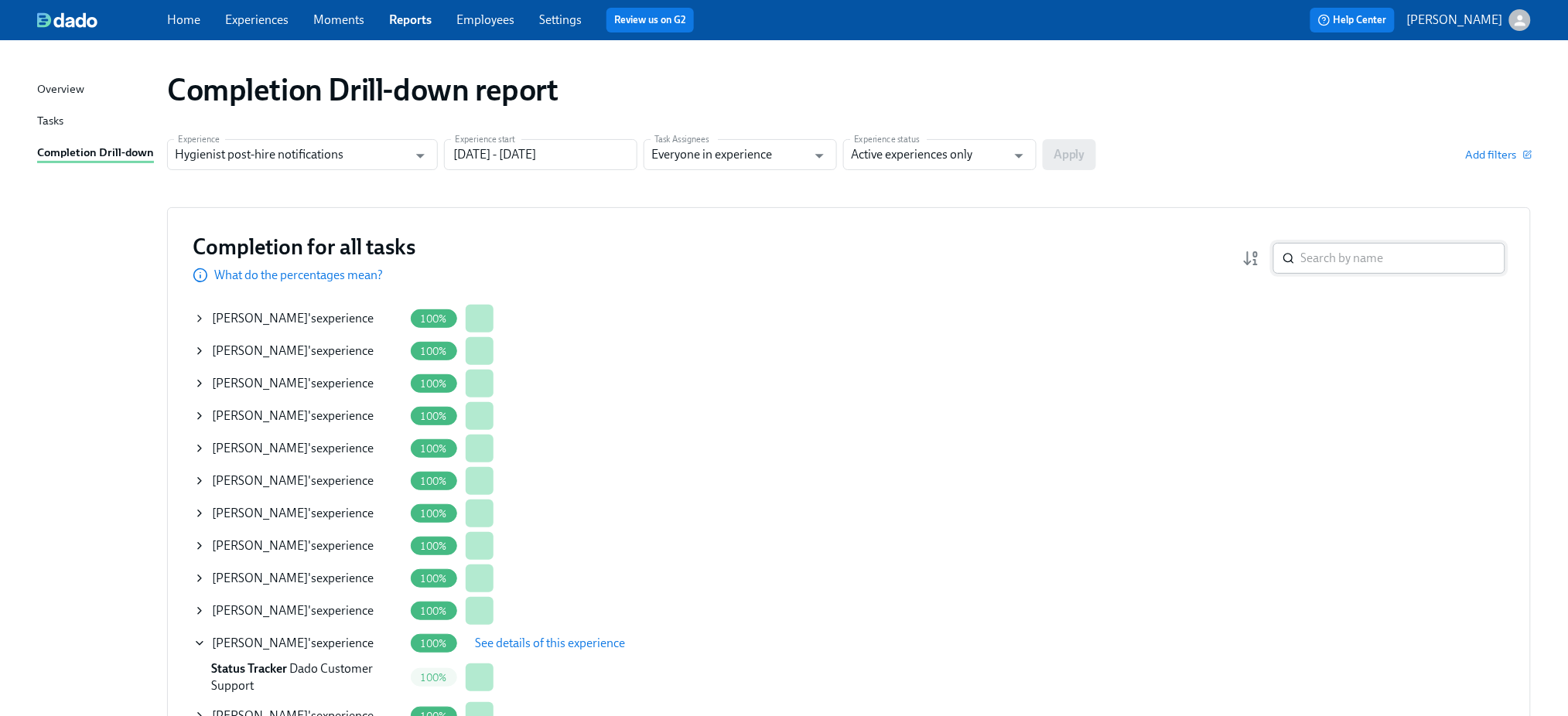
click at [1331, 263] on input "search" at bounding box center [1403, 257] width 204 height 31
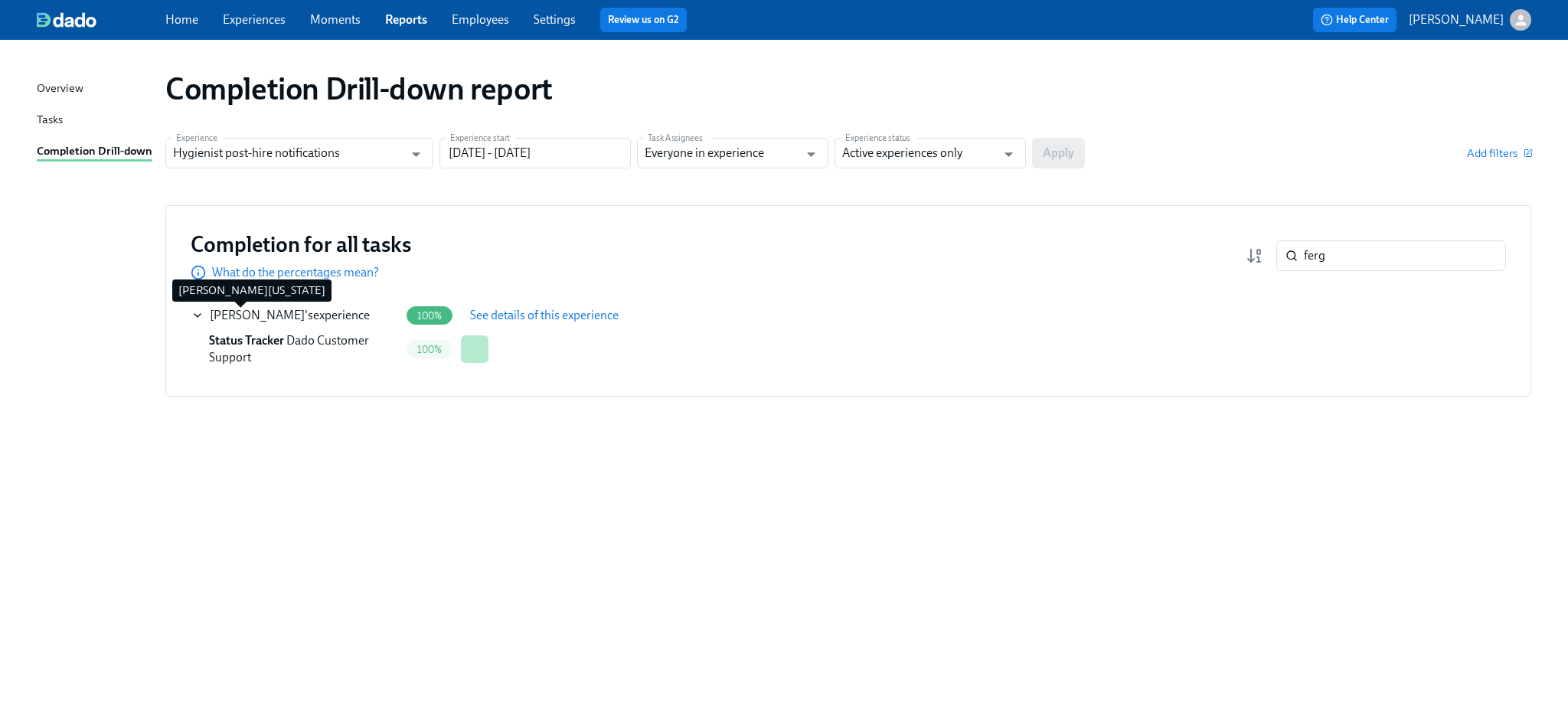
click at [232, 317] on span "[PERSON_NAME]" at bounding box center [257, 315] width 95 height 15
click at [267, 336] on span "Status Tracker" at bounding box center [246, 340] width 75 height 15
click at [507, 324] on button "See details of this experience" at bounding box center [544, 315] width 170 height 30
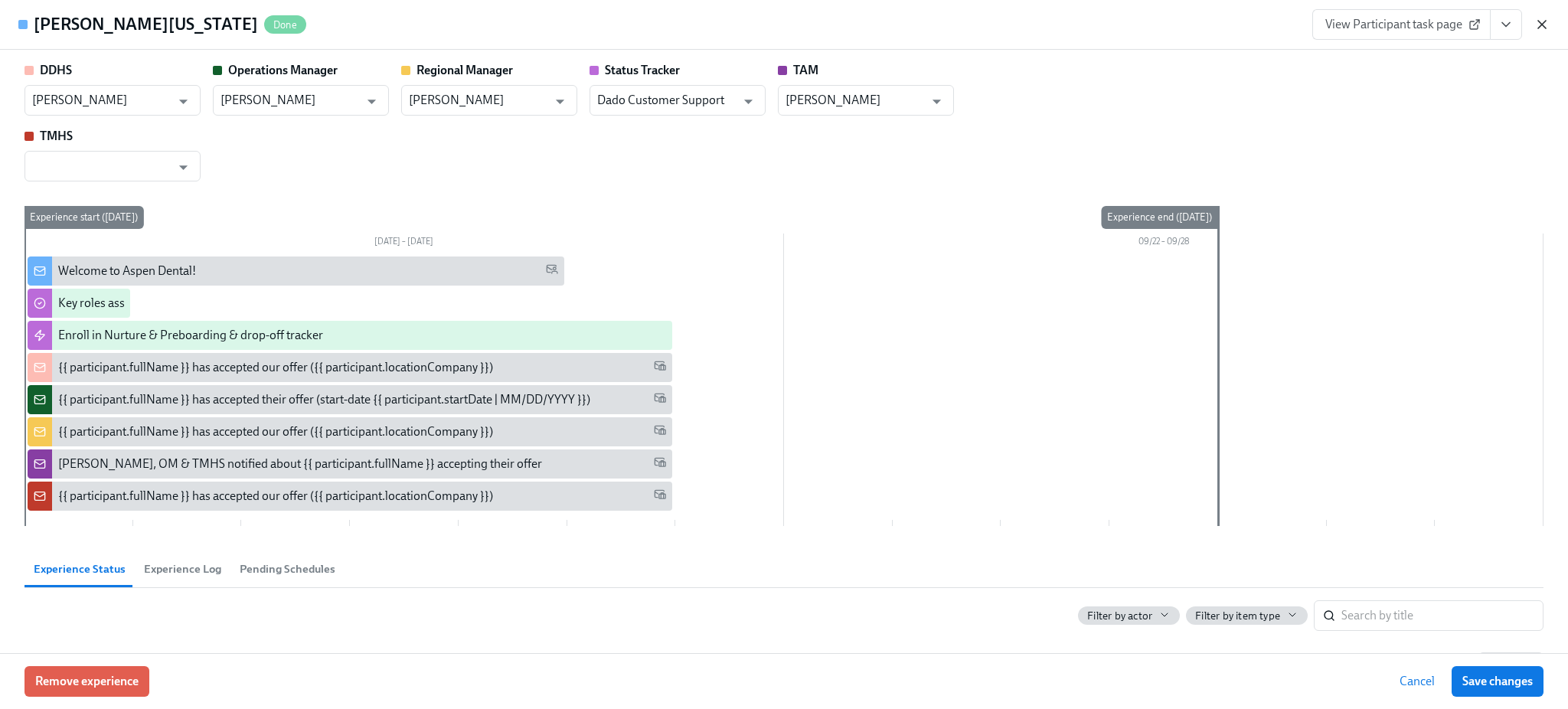
click at [1535, 24] on icon "button" at bounding box center [1543, 25] width 16 height 16
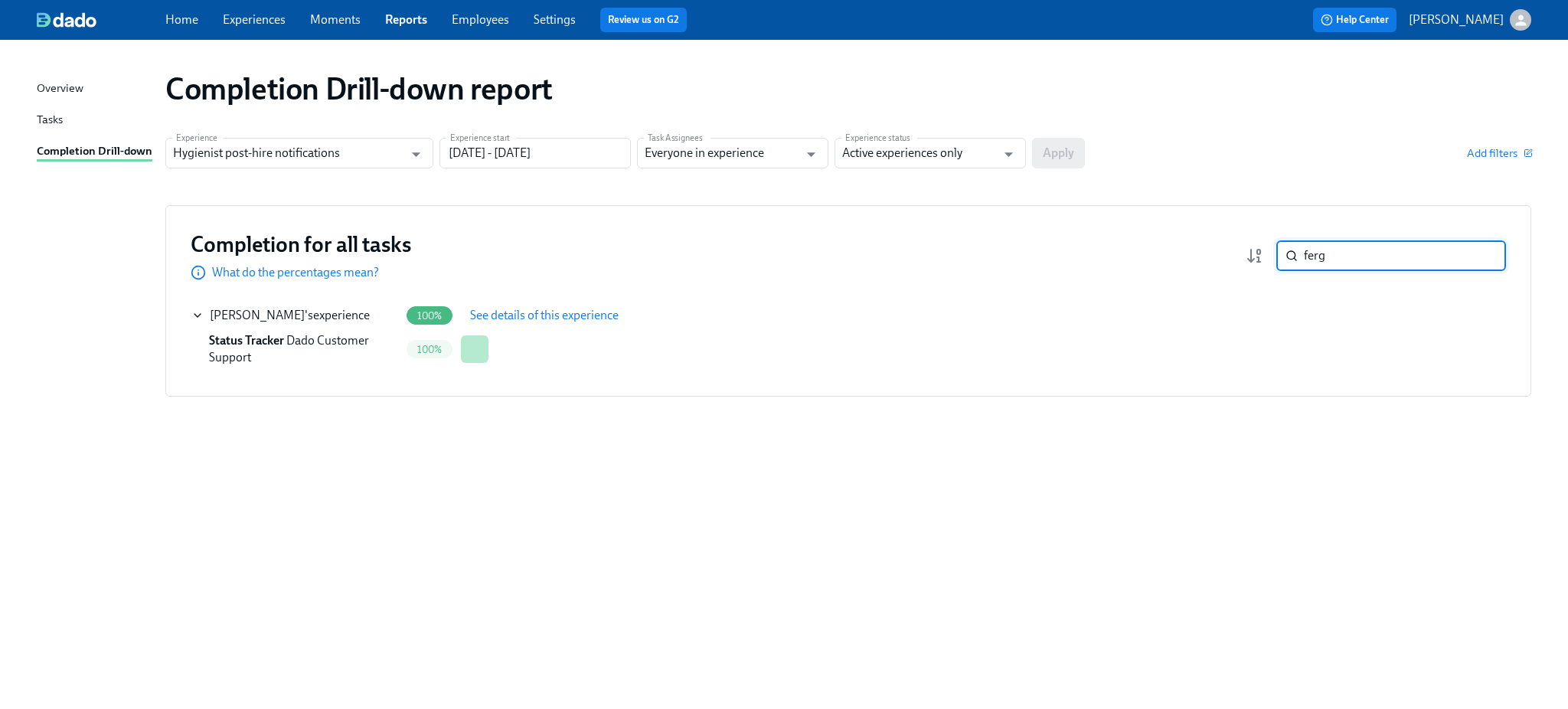
click at [1348, 254] on input "ferg" at bounding box center [1404, 255] width 202 height 30
type input "deal"
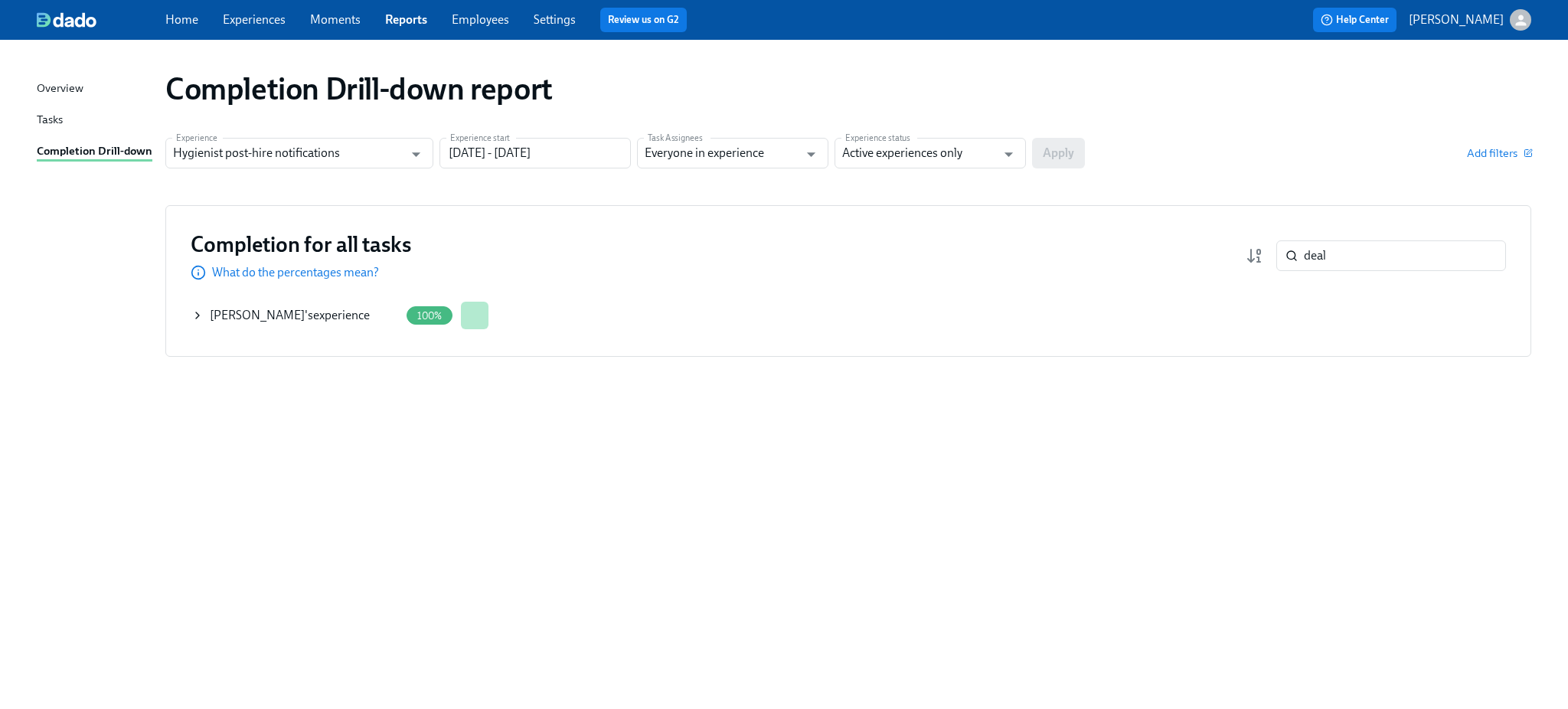
click at [196, 317] on icon at bounding box center [197, 316] width 12 height 12
click at [568, 325] on button "See details of this experience" at bounding box center [544, 315] width 170 height 30
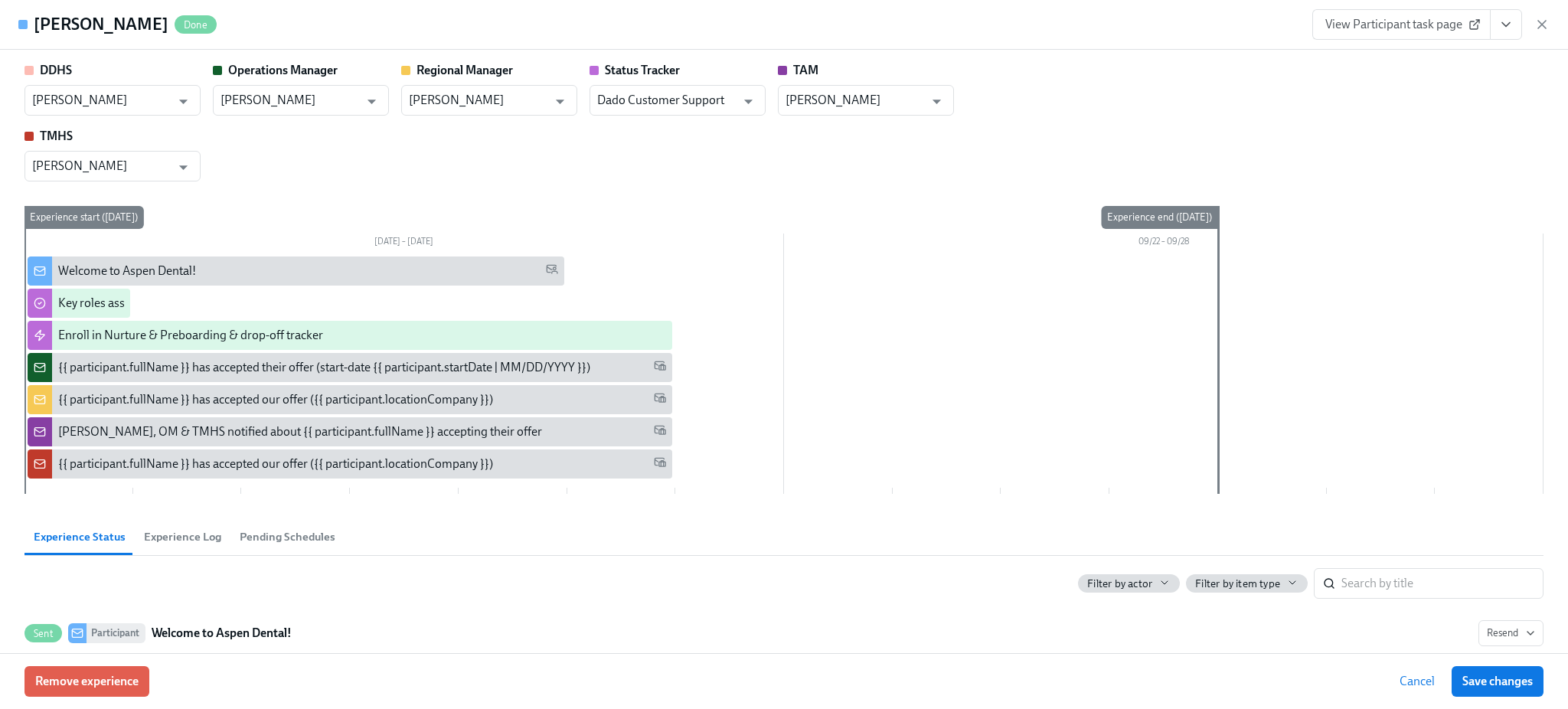
click at [156, 541] on span "Experience Log" at bounding box center [182, 537] width 77 height 18
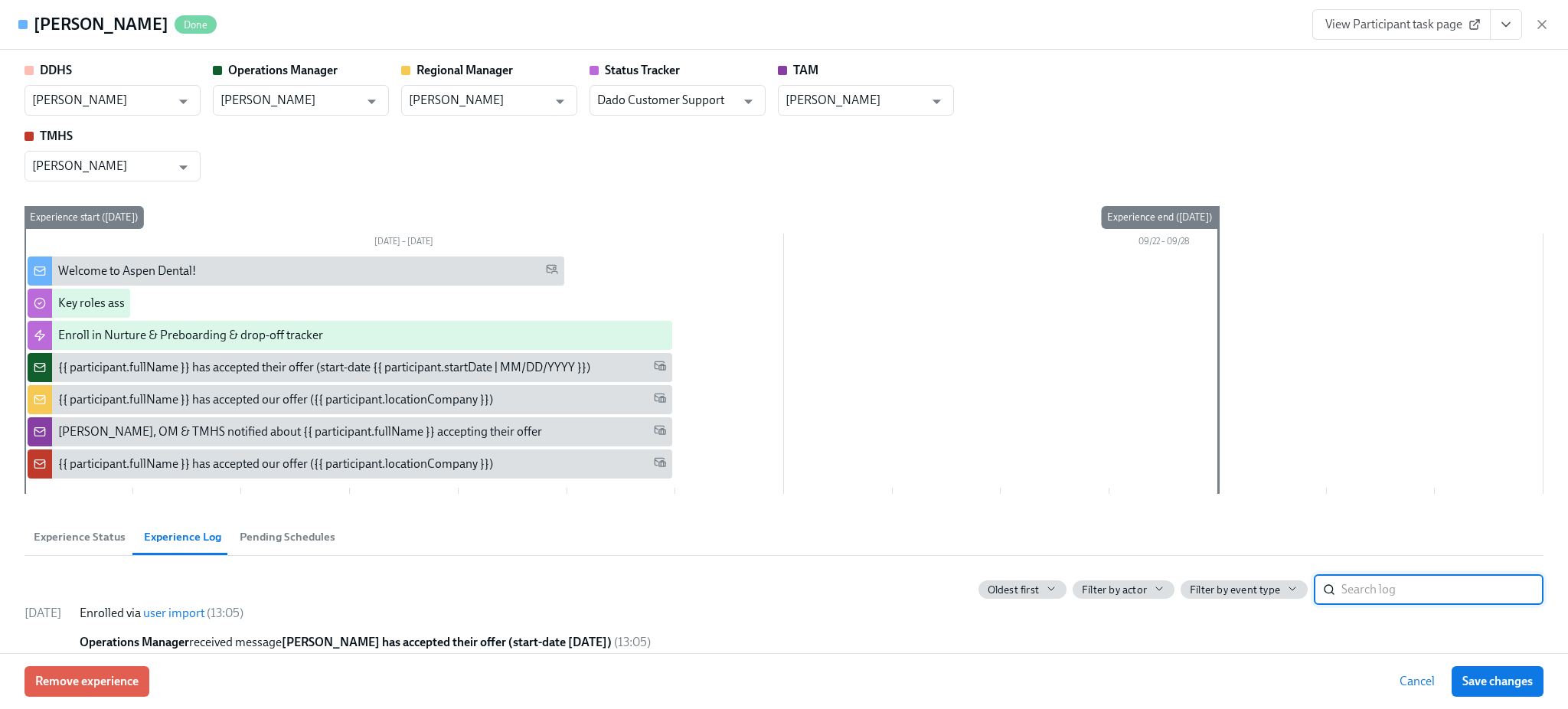
scroll to position [189, 0]
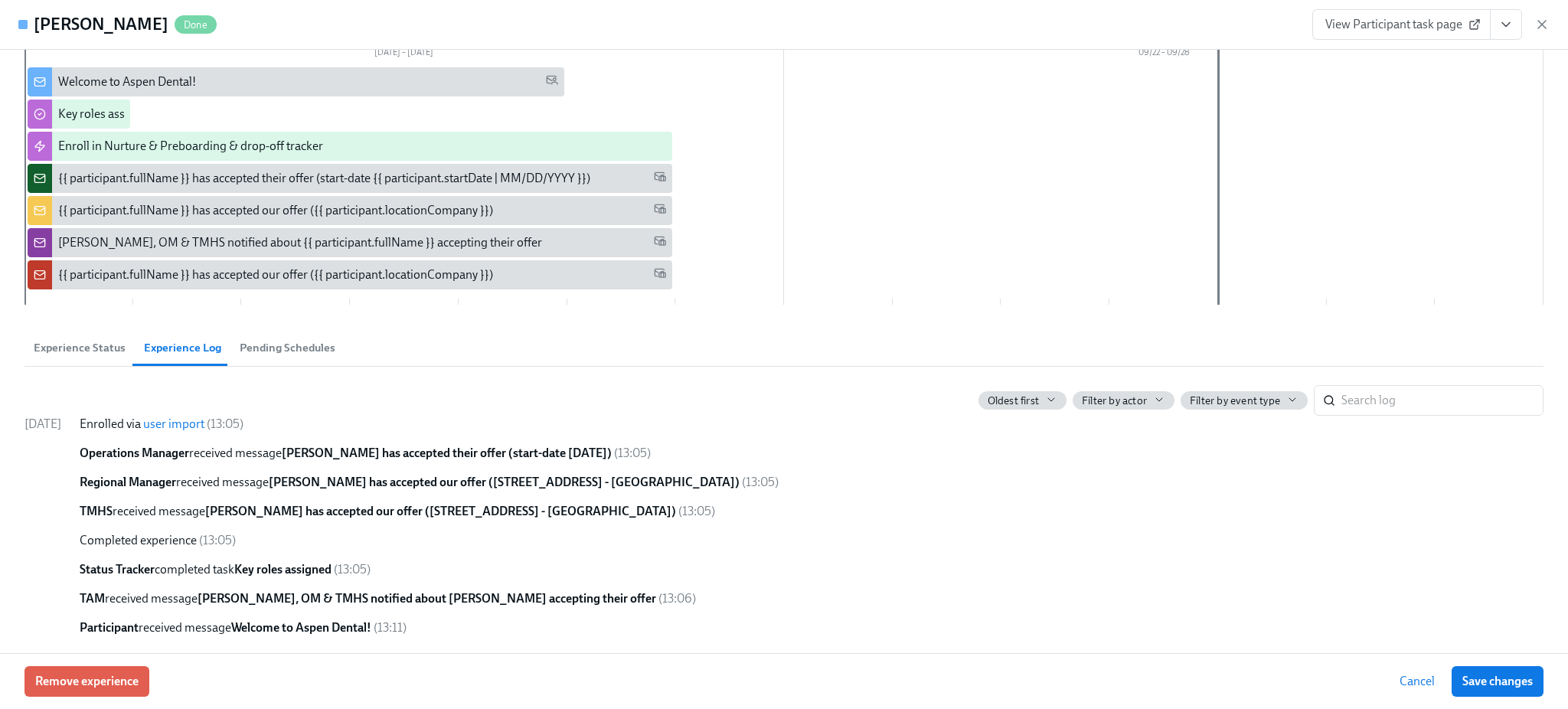
click at [680, 517] on div "TMHS received message [PERSON_NAME] has accepted our offer ([STREET_ADDRESS] - …" at bounding box center [811, 511] width 1464 height 17
click at [1219, 580] on div "[DATE] Enrolled via user import ( 13:05 ) Operations Manager received message […" at bounding box center [784, 526] width 1519 height 221
click at [314, 331] on button "Pending Schedules" at bounding box center [287, 347] width 114 height 36
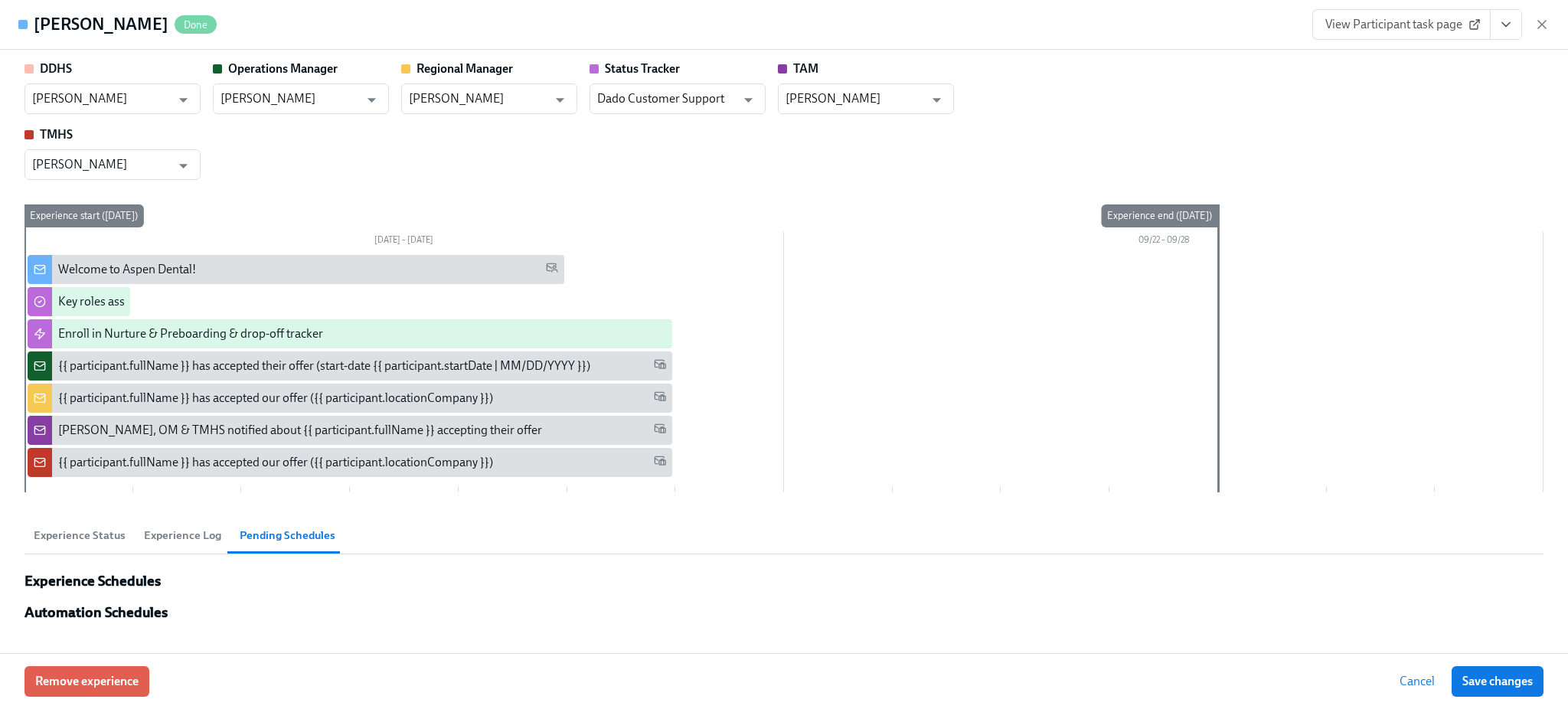
scroll to position [2, 0]
click at [397, 700] on div "Remove experience Cancel Save changes" at bounding box center [784, 681] width 1568 height 56
